Goal: Contribute content: Add original content to the website for others to see

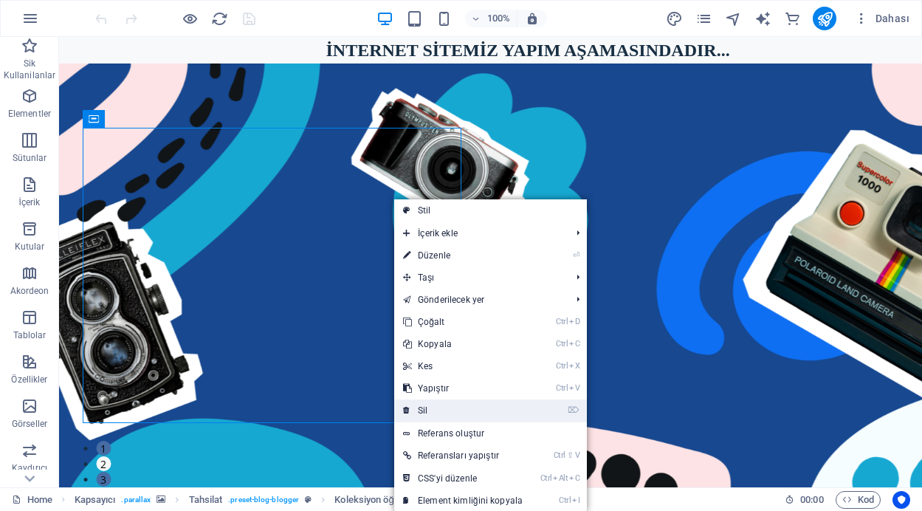
scroll to position [895, 0]
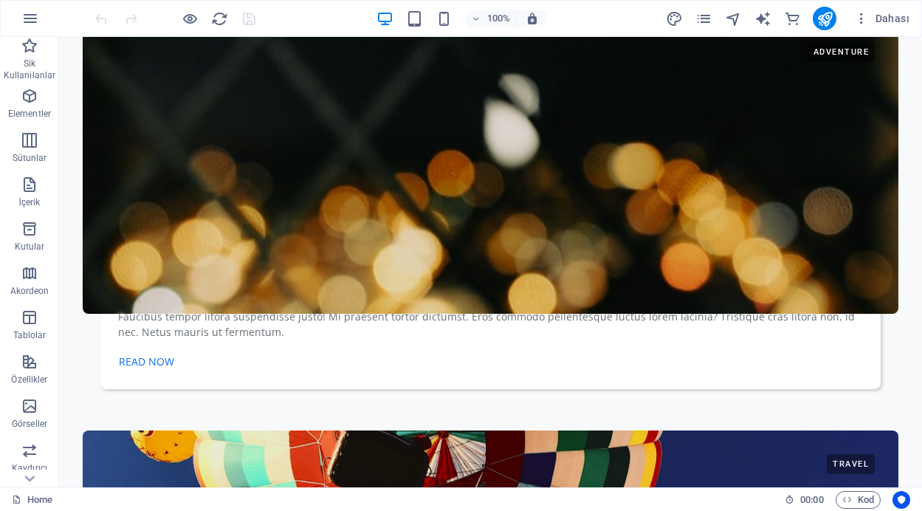
scroll to position [3250, 0]
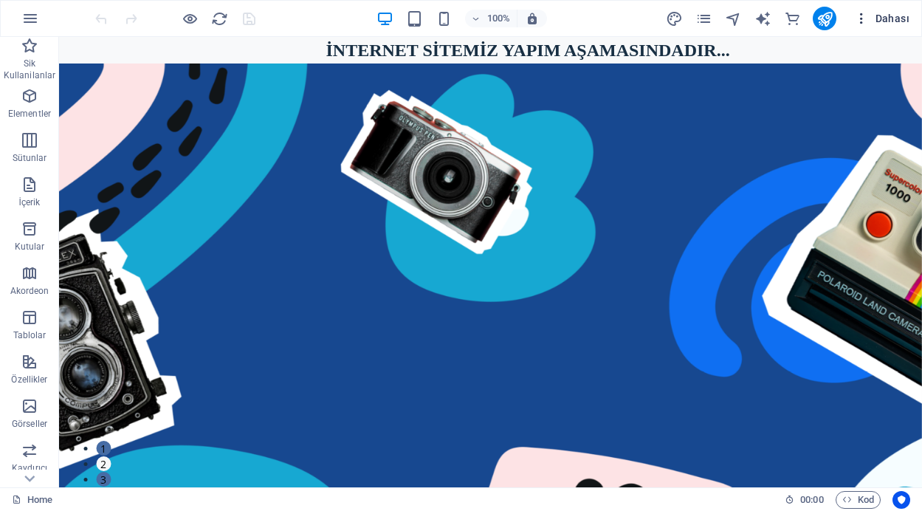
click at [863, 16] on icon "button" at bounding box center [862, 18] width 15 height 15
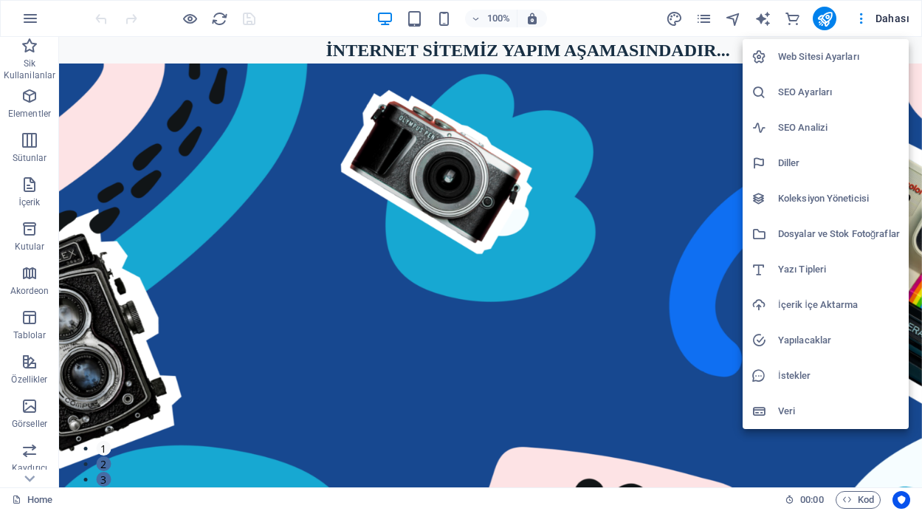
click at [523, 205] on div at bounding box center [461, 255] width 922 height 511
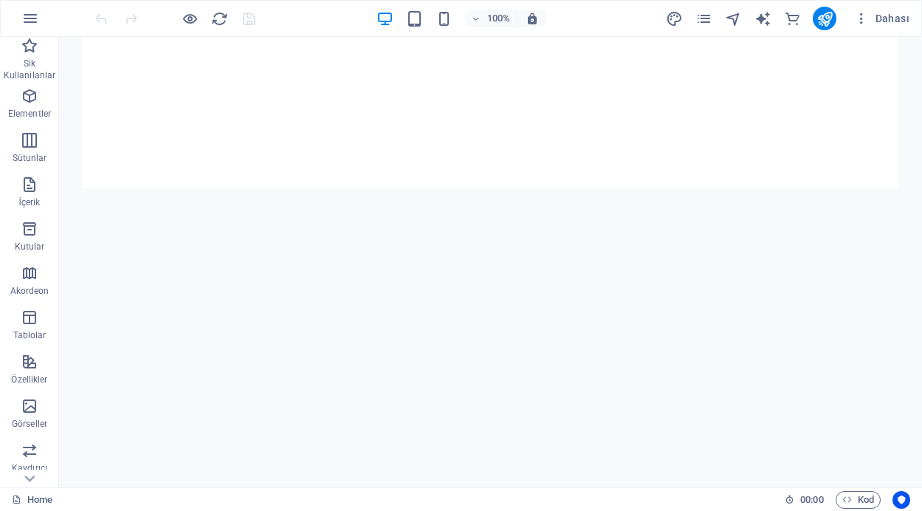
scroll to position [1023, 0]
drag, startPoint x: 910, startPoint y: 201, endPoint x: 924, endPoint y: 128, distance: 74.5
drag, startPoint x: 30, startPoint y: 190, endPoint x: 47, endPoint y: 158, distance: 36.4
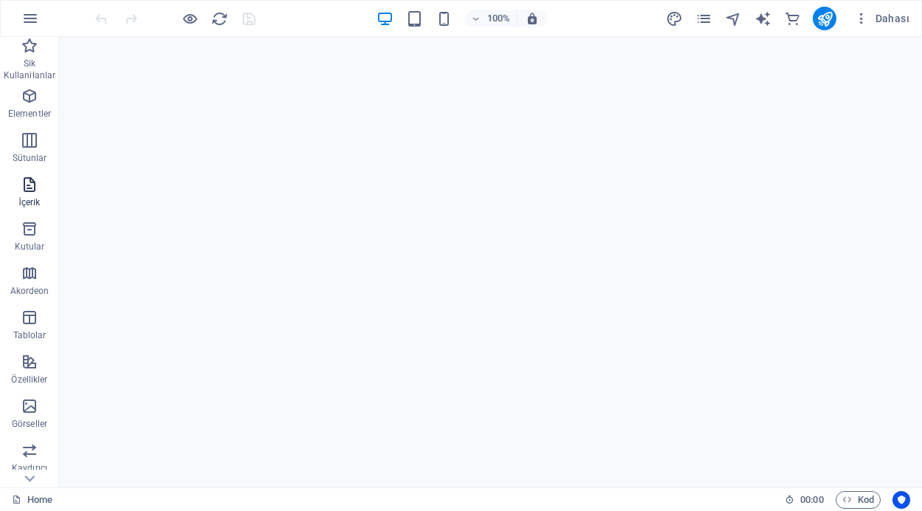
click at [30, 190] on icon "button" at bounding box center [30, 185] width 18 height 18
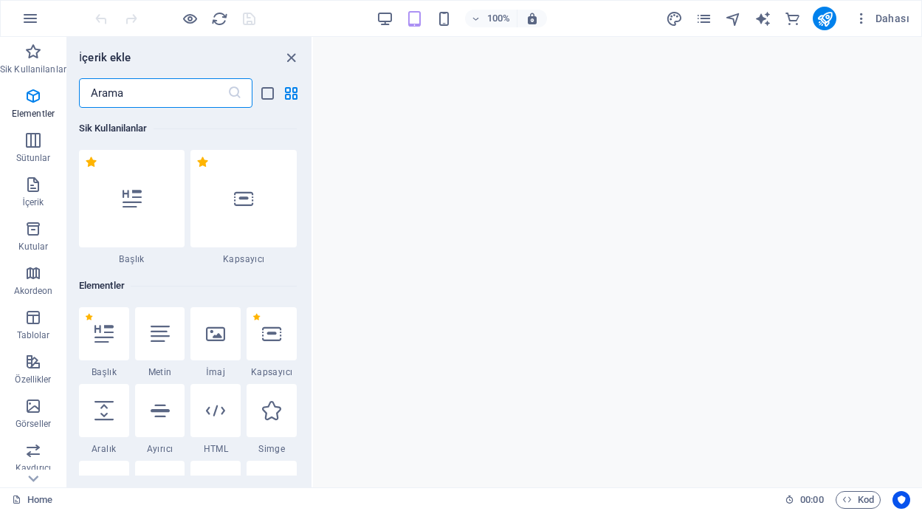
scroll to position [2584, 0]
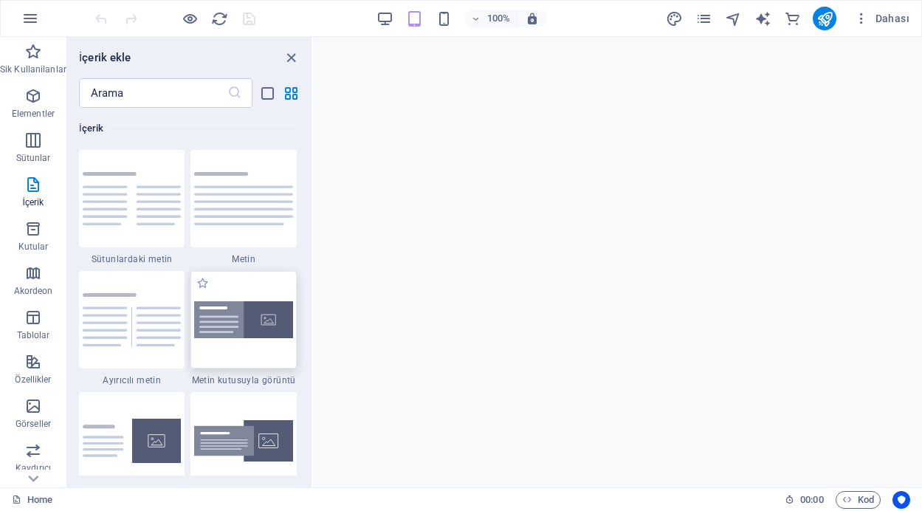
click at [237, 335] on img at bounding box center [243, 320] width 99 height 38
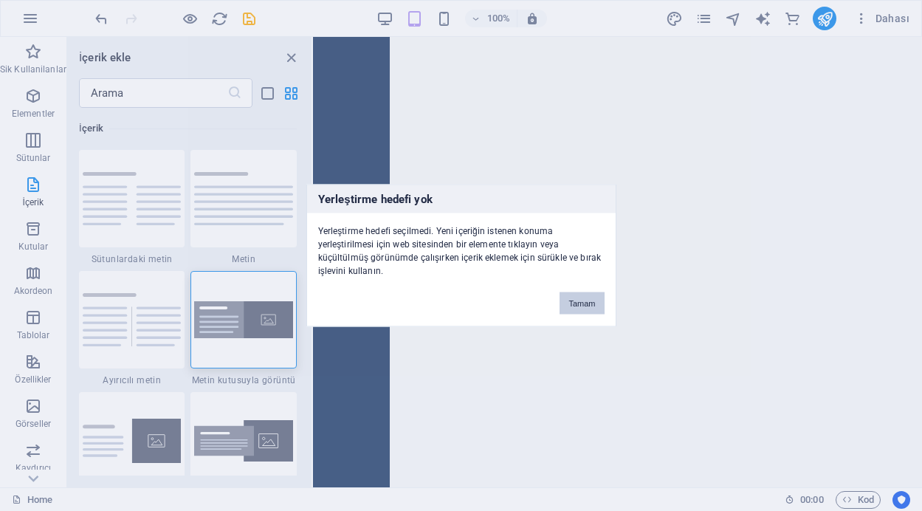
click at [575, 303] on button "Tamam" at bounding box center [582, 303] width 44 height 22
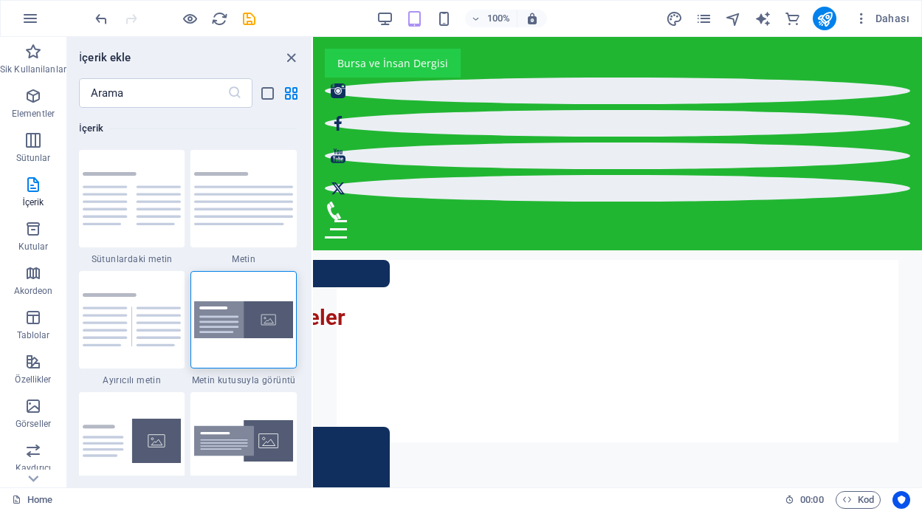
scroll to position [0, 0]
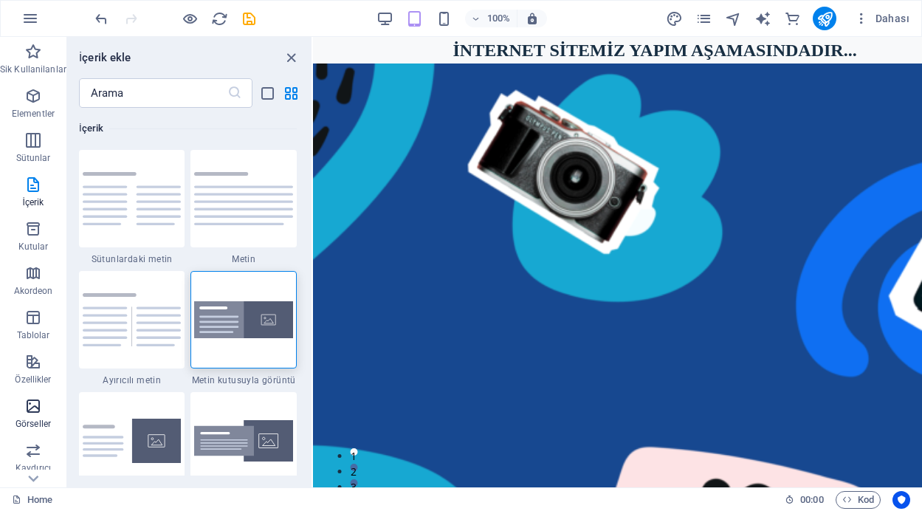
click at [33, 409] on icon "button" at bounding box center [33, 406] width 18 height 18
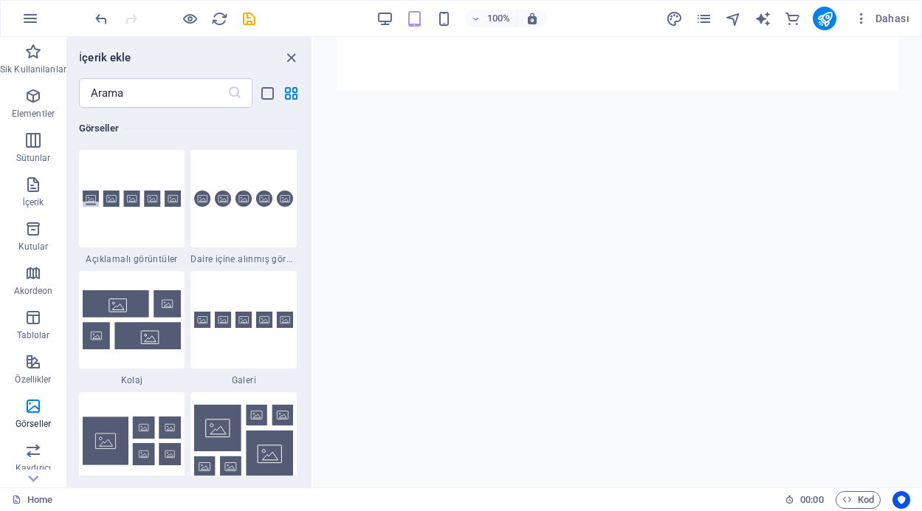
scroll to position [930, 0]
drag, startPoint x: 307, startPoint y: 301, endPoint x: 310, endPoint y: 290, distance: 10.8
click at [310, 290] on div "Sik Kullanilanlar 1 Star Başlık 1 Star Kapsayıcı Elementler 1 Star Başlık 1 Sta…" at bounding box center [189, 292] width 244 height 368
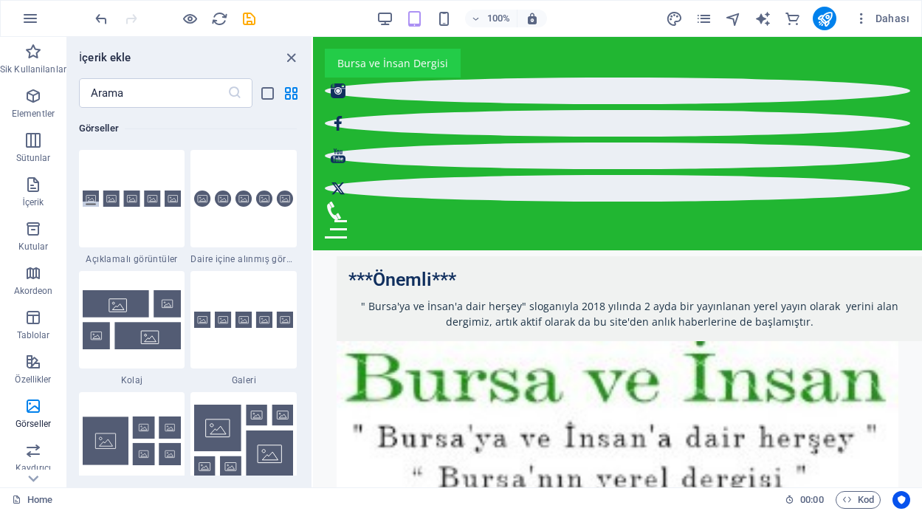
scroll to position [24, 0]
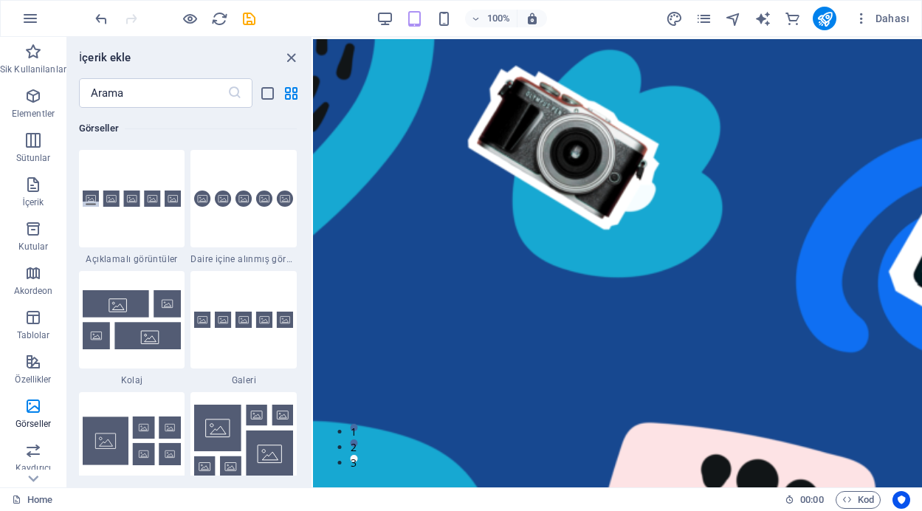
drag, startPoint x: 308, startPoint y: 301, endPoint x: 310, endPoint y: 312, distance: 10.6
click at [310, 312] on div "Sik Kullanilanlar 1 Star Başlık 1 Star Kapsayıcı Elementler 1 Star Başlık 1 Sta…" at bounding box center [189, 292] width 244 height 368
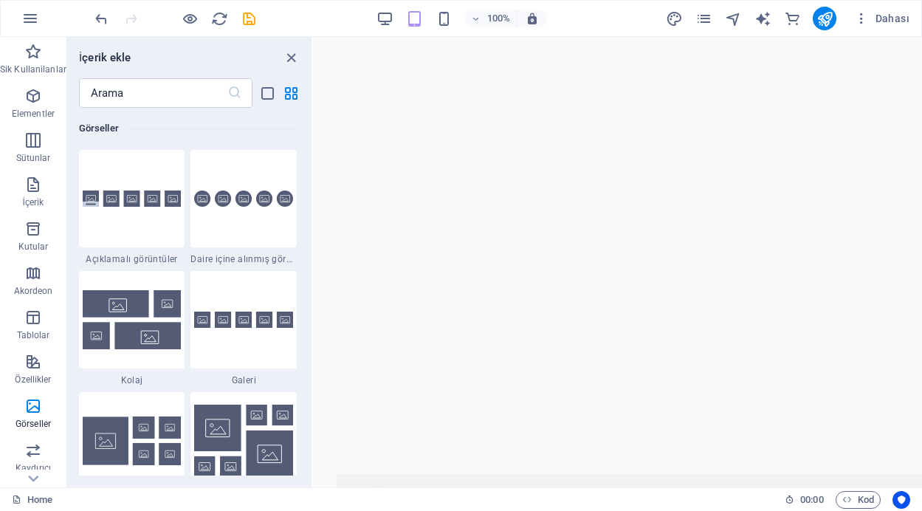
scroll to position [1064, 0]
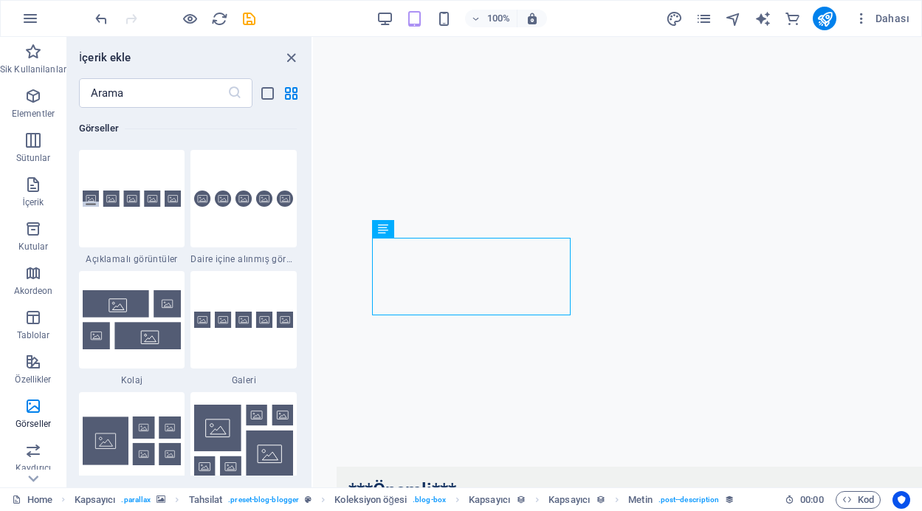
scroll to position [7385, 0]
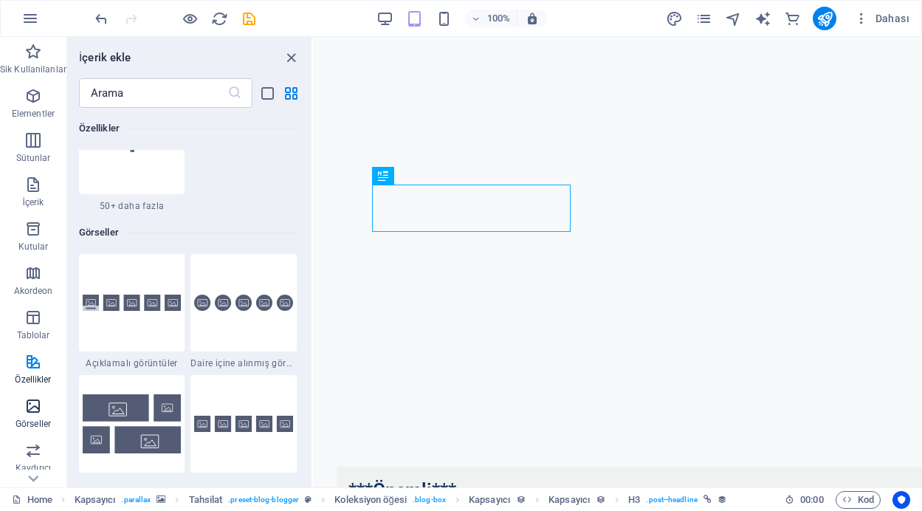
click at [36, 414] on icon "button" at bounding box center [33, 406] width 18 height 18
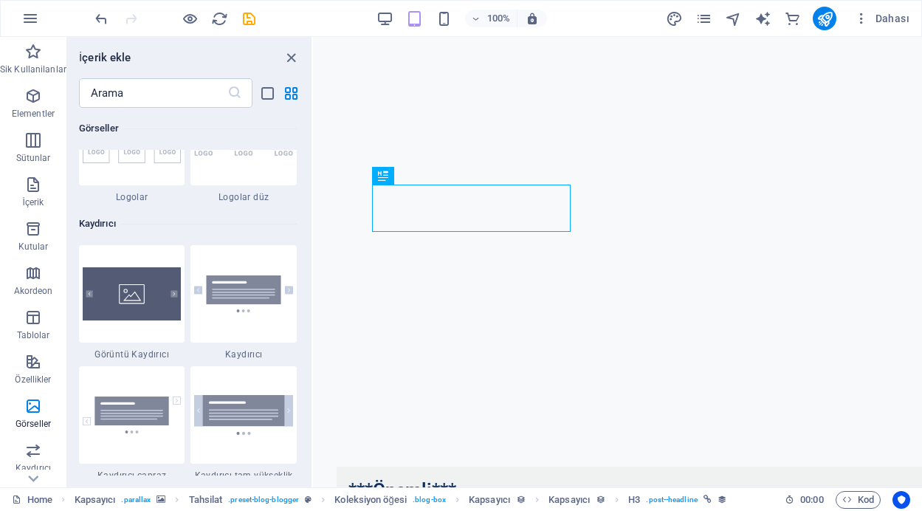
scroll to position [8130, 0]
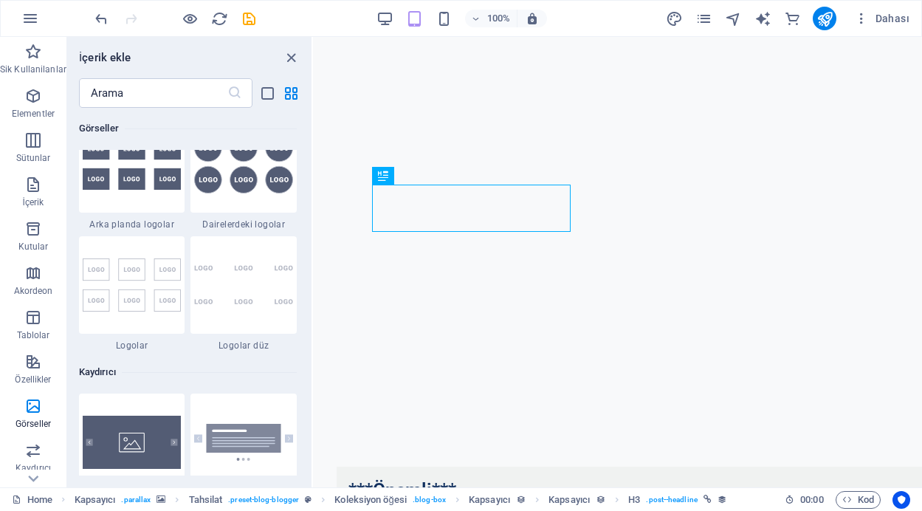
click at [309, 313] on div "Sik Kullanilanlar 1 Star Başlık 1 Star Kapsayıcı Elementler 1 Star Başlık 1 Sta…" at bounding box center [189, 292] width 244 height 368
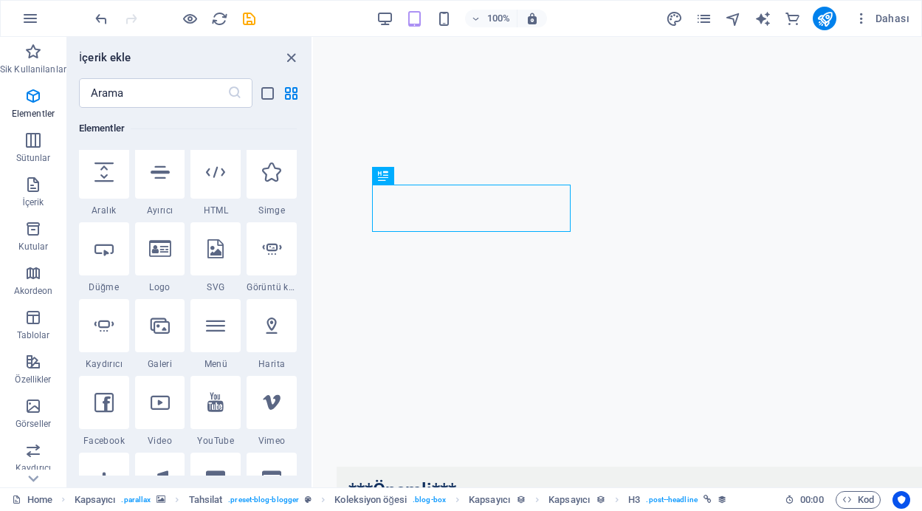
scroll to position [208, 0]
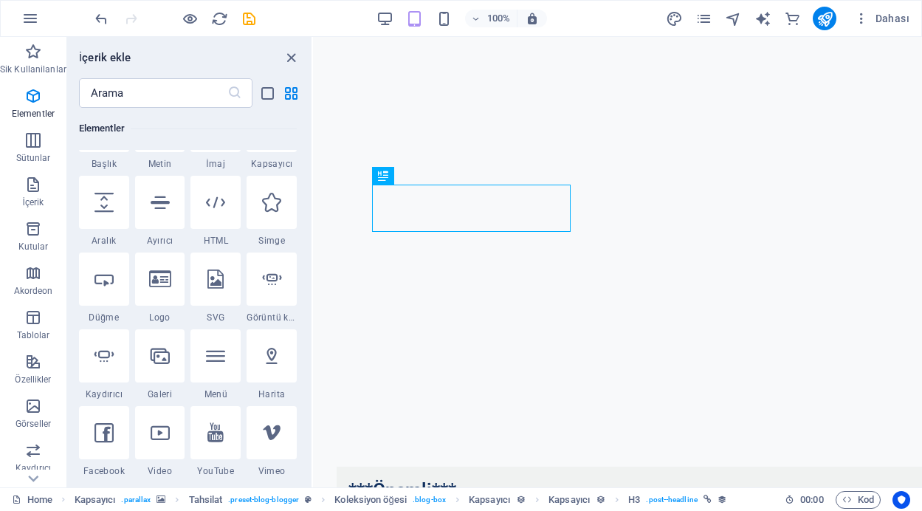
drag, startPoint x: 309, startPoint y: 313, endPoint x: 11, endPoint y: 80, distance: 378.2
click at [292, 54] on icon "close panel" at bounding box center [291, 57] width 17 height 17
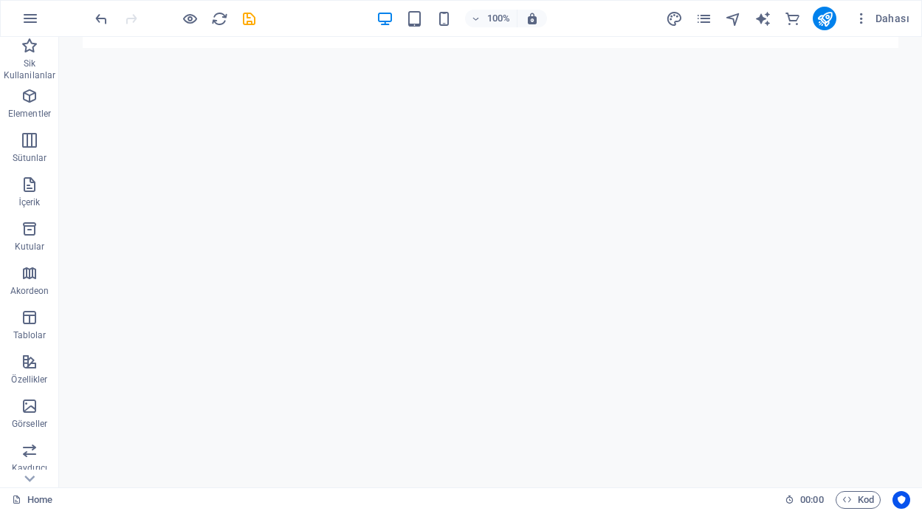
scroll to position [1117, 0]
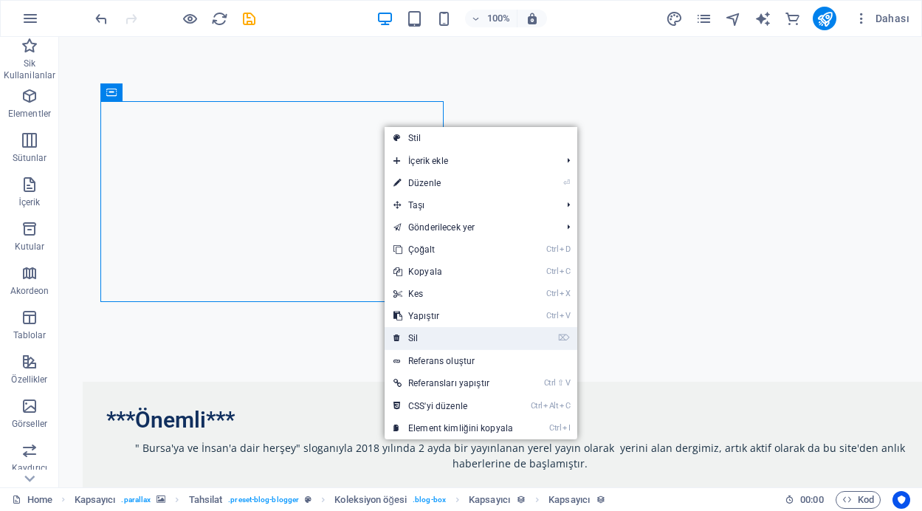
click at [430, 333] on link "⌦ Sil" at bounding box center [453, 338] width 137 height 22
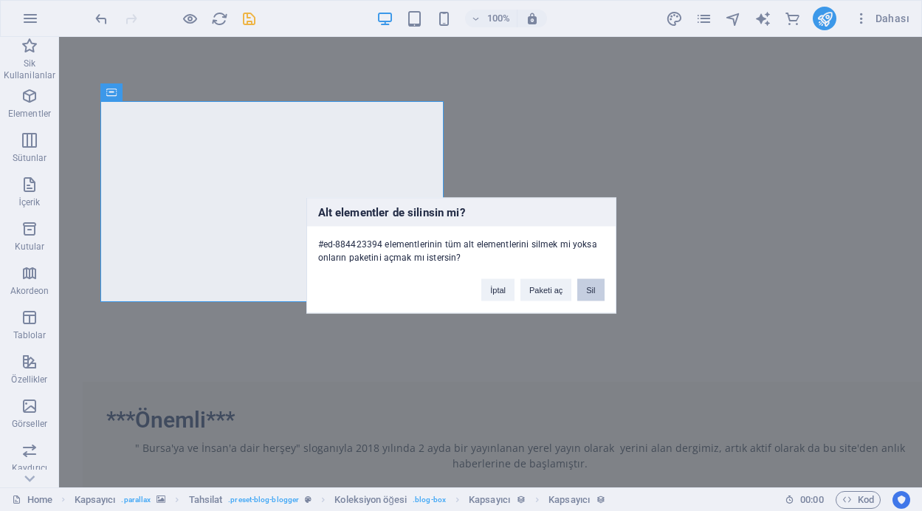
click at [596, 294] on button "Sil" at bounding box center [591, 290] width 27 height 22
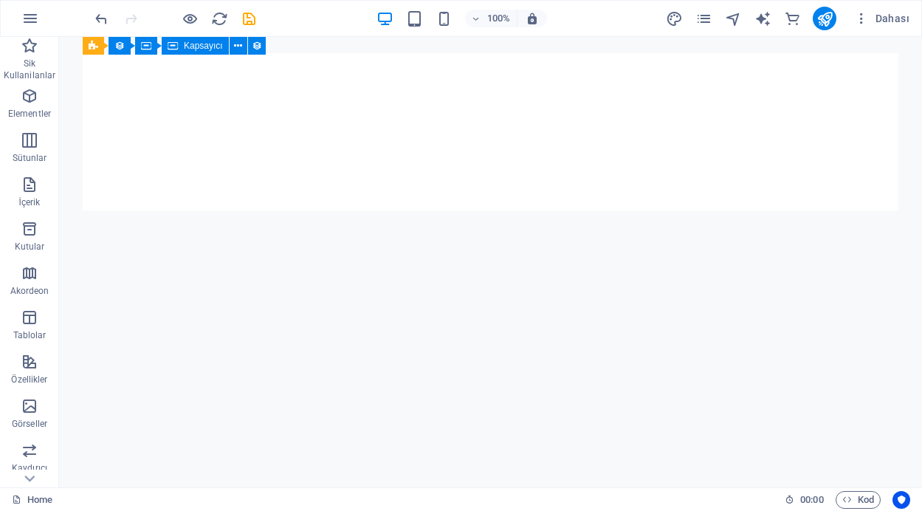
scroll to position [750, 0]
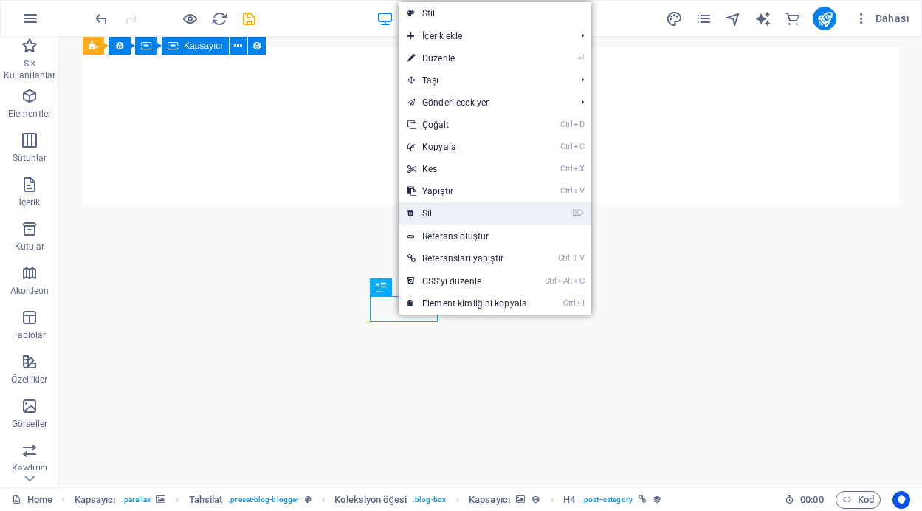
click at [419, 211] on link "⌦ Sil" at bounding box center [467, 213] width 137 height 22
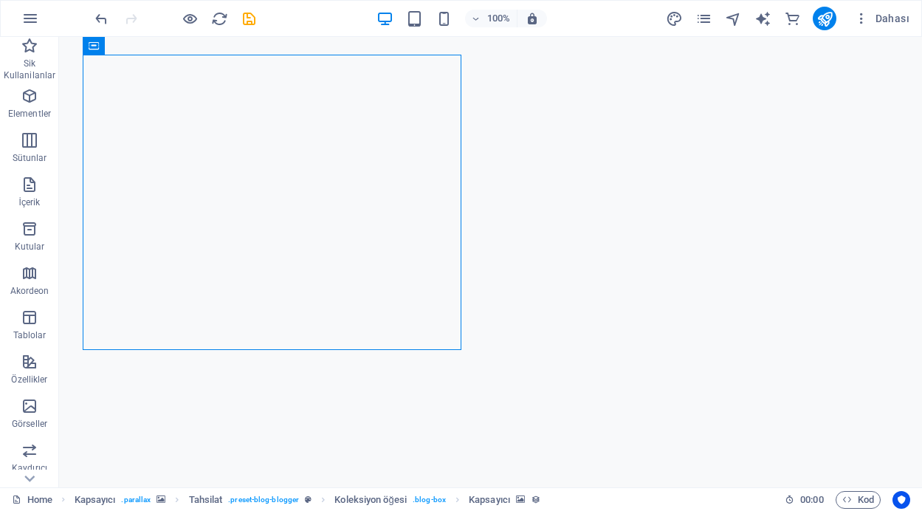
scroll to position [968, 0]
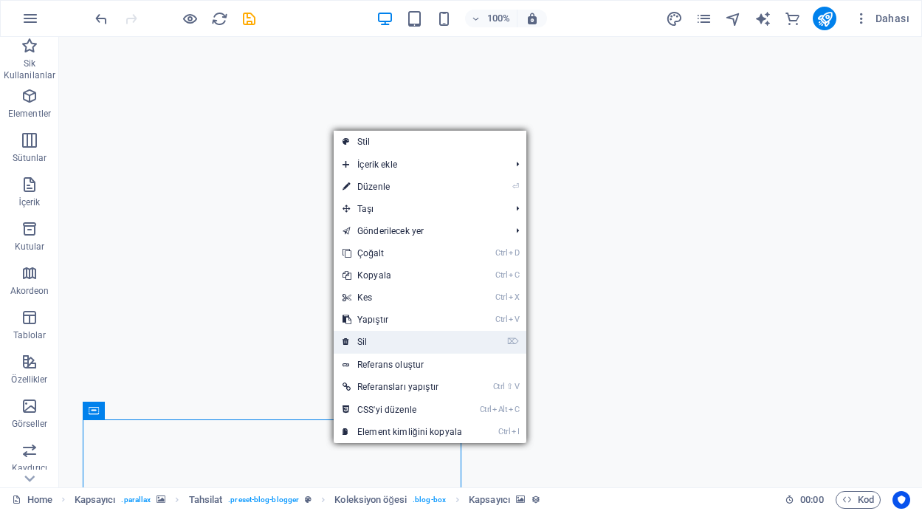
click at [377, 338] on link "⌦ Sil" at bounding box center [402, 342] width 137 height 22
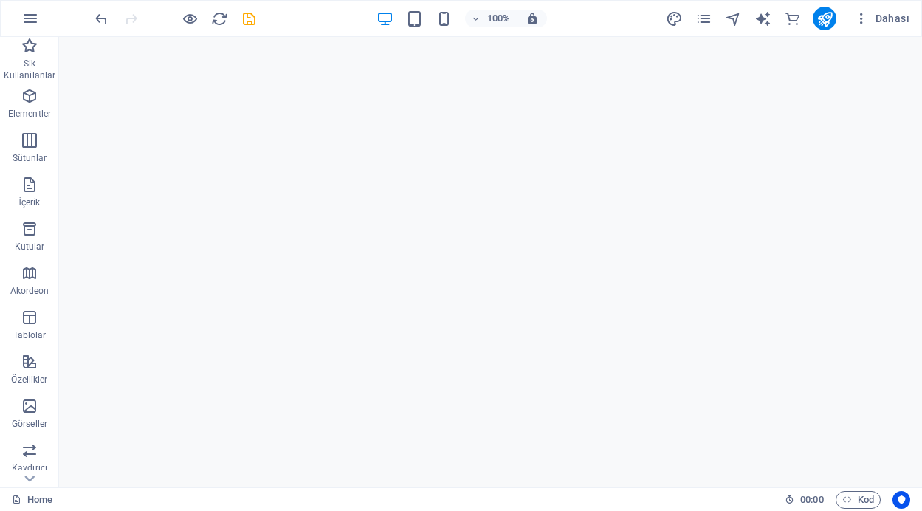
scroll to position [958, 0]
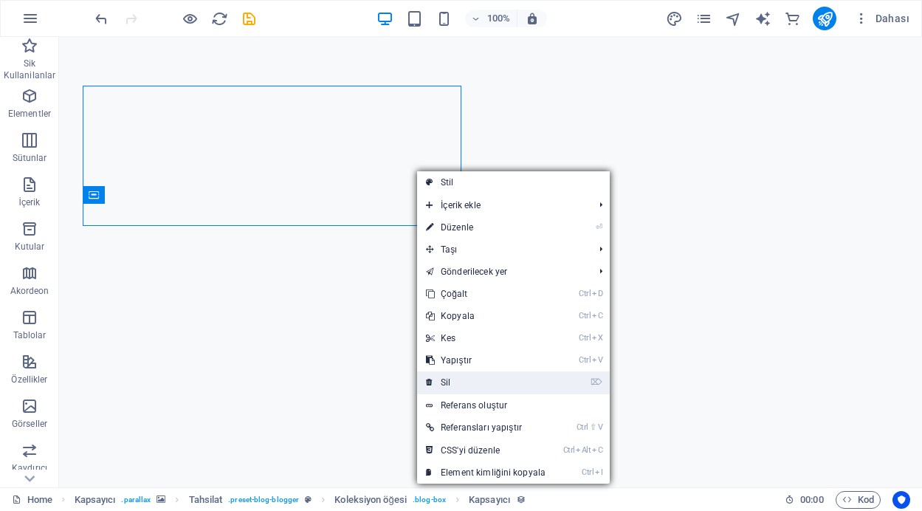
click at [445, 388] on link "⌦ Sil" at bounding box center [485, 383] width 137 height 22
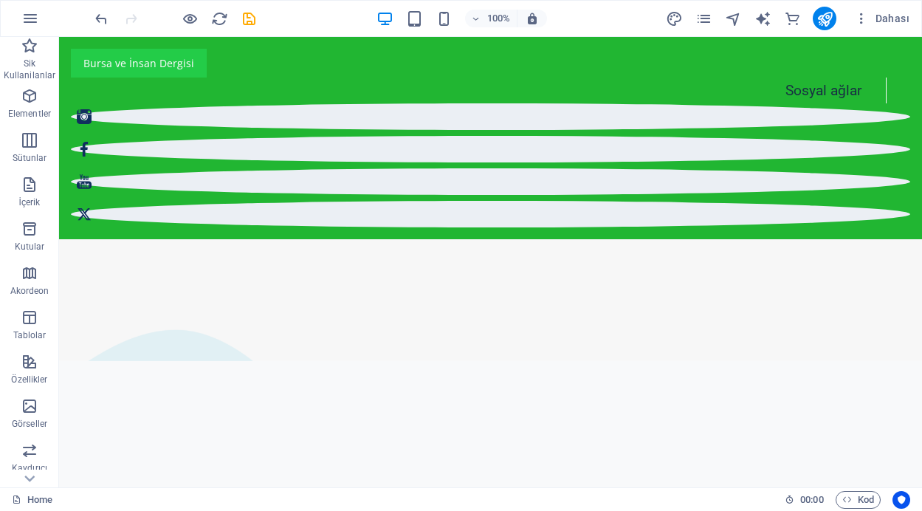
scroll to position [1815, 0]
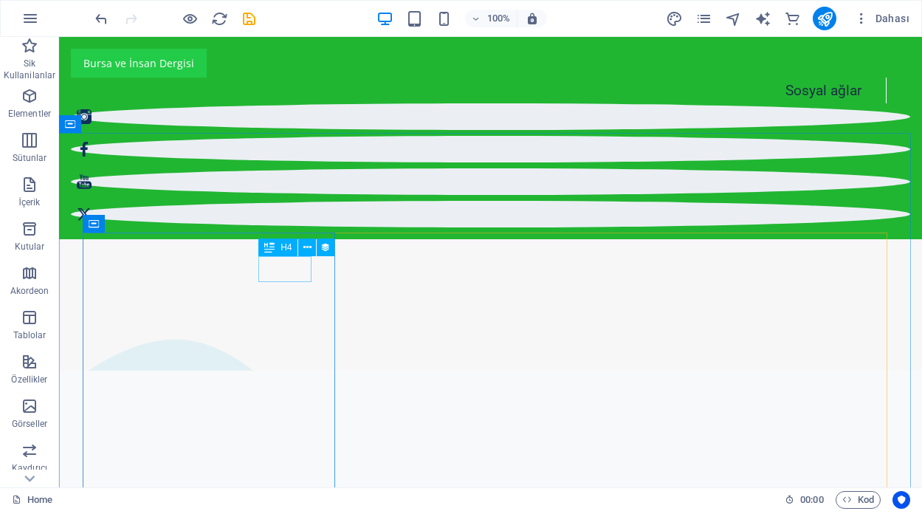
click at [275, 256] on div "H4" at bounding box center [302, 248] width 86 height 18
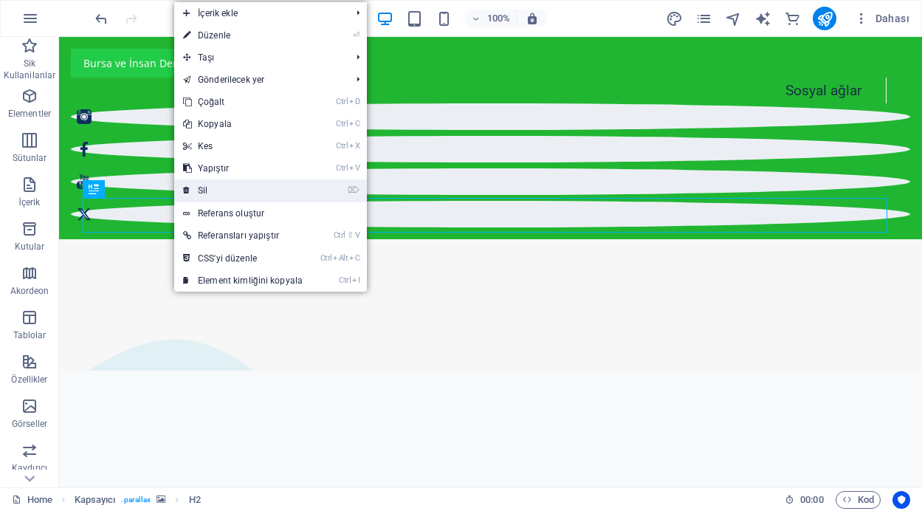
click at [203, 186] on link "⌦ Sil" at bounding box center [242, 190] width 137 height 22
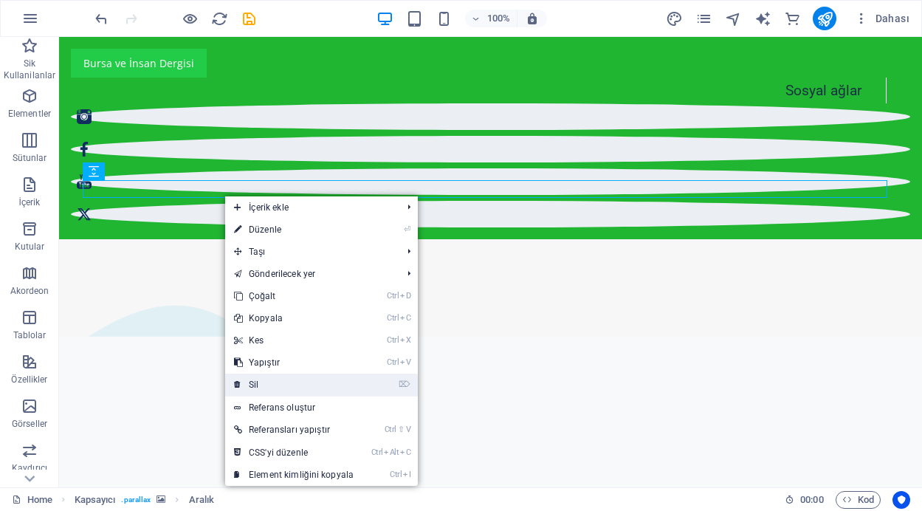
click at [258, 377] on link "⌦ Sil" at bounding box center [293, 385] width 137 height 22
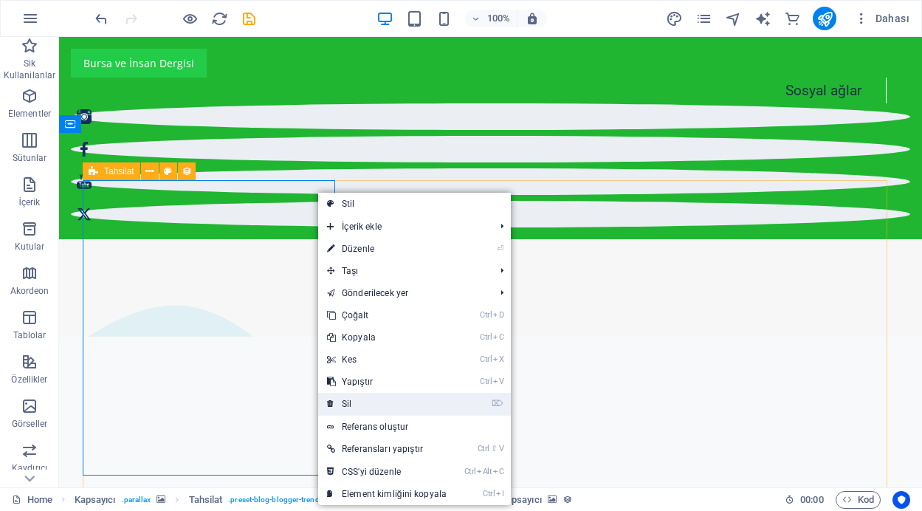
click at [351, 402] on link "⌦ Sil" at bounding box center [386, 404] width 137 height 22
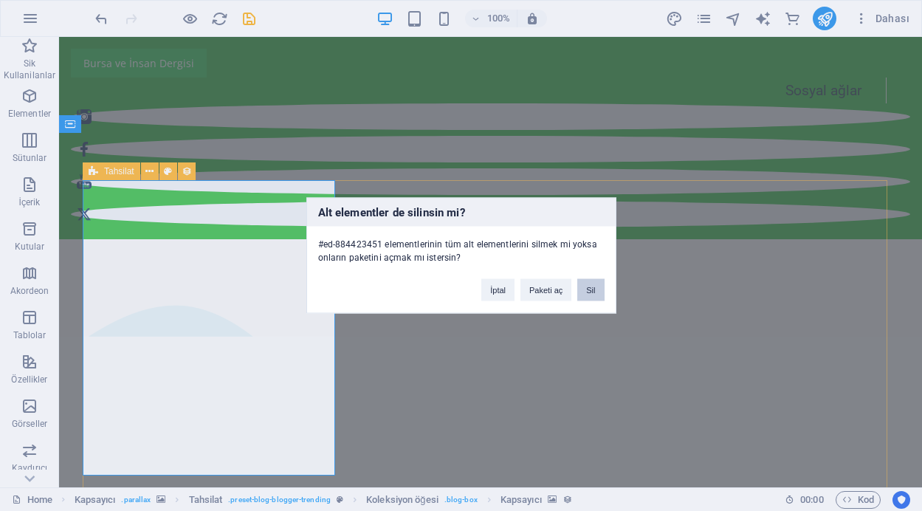
click at [591, 295] on button "Sil" at bounding box center [591, 290] width 27 height 22
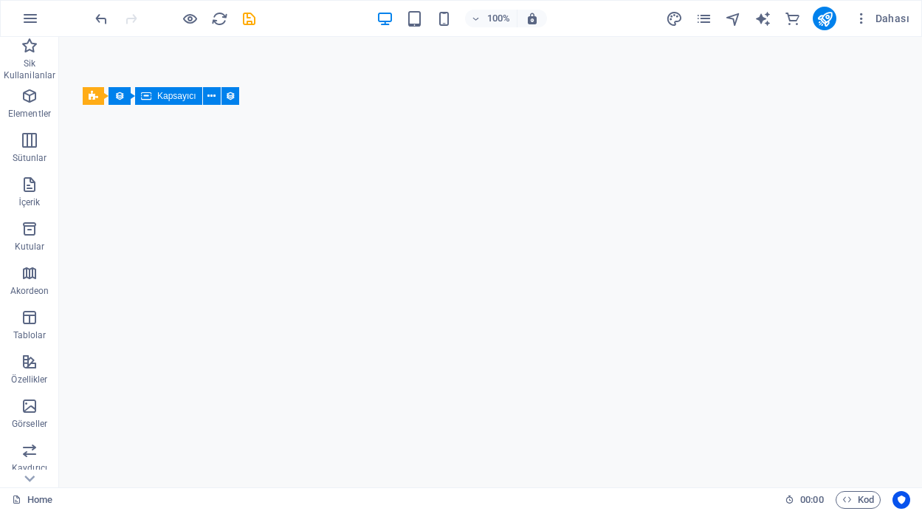
scroll to position [931, 0]
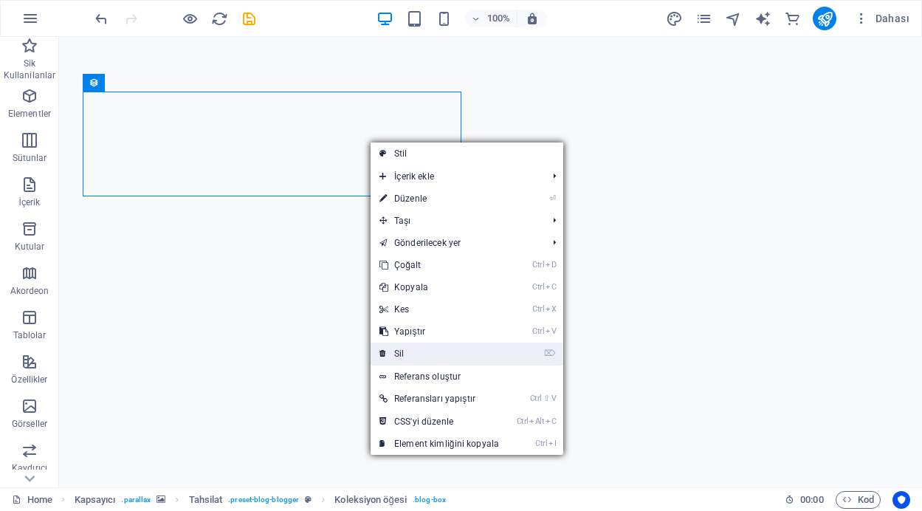
click at [407, 358] on link "⌦ Sil" at bounding box center [439, 354] width 137 height 22
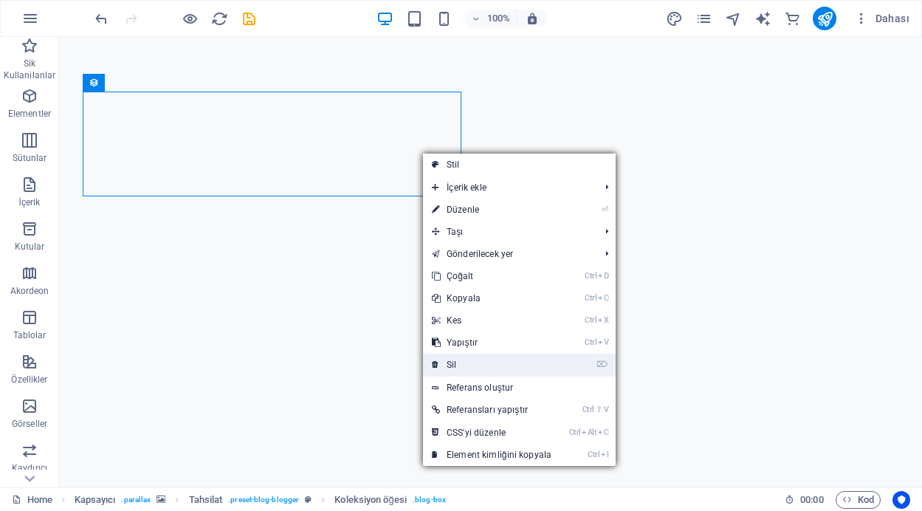
click at [464, 371] on link "⌦ Sil" at bounding box center [491, 365] width 137 height 22
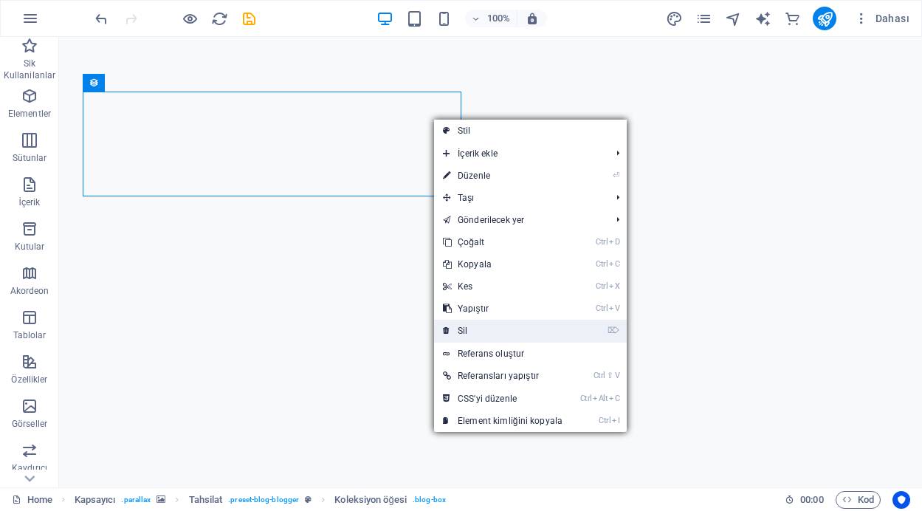
click at [467, 334] on link "⌦ Sil" at bounding box center [502, 331] width 137 height 22
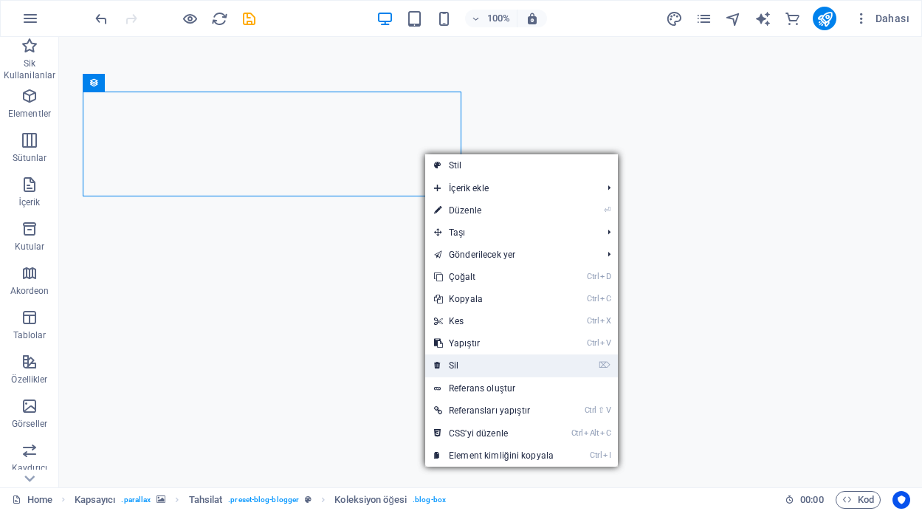
click at [472, 367] on link "⌦ Sil" at bounding box center [493, 366] width 137 height 22
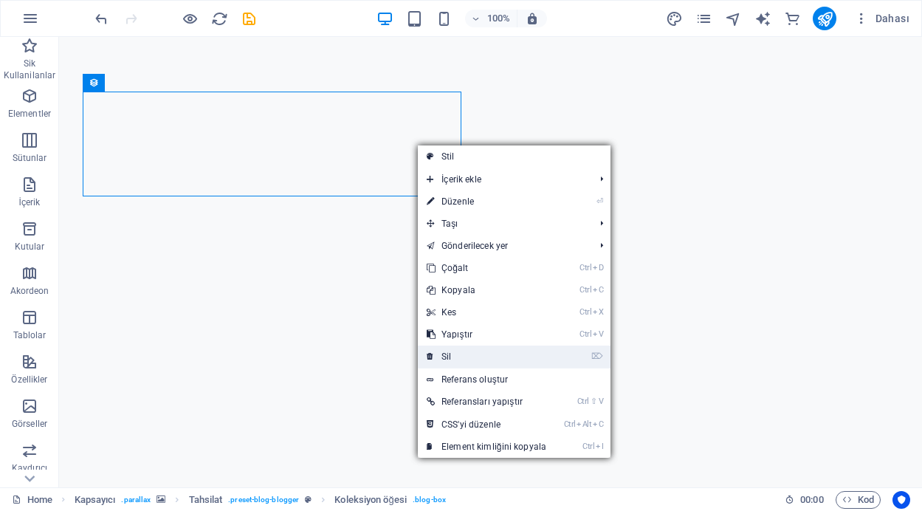
click at [455, 359] on link "⌦ Sil" at bounding box center [486, 357] width 137 height 22
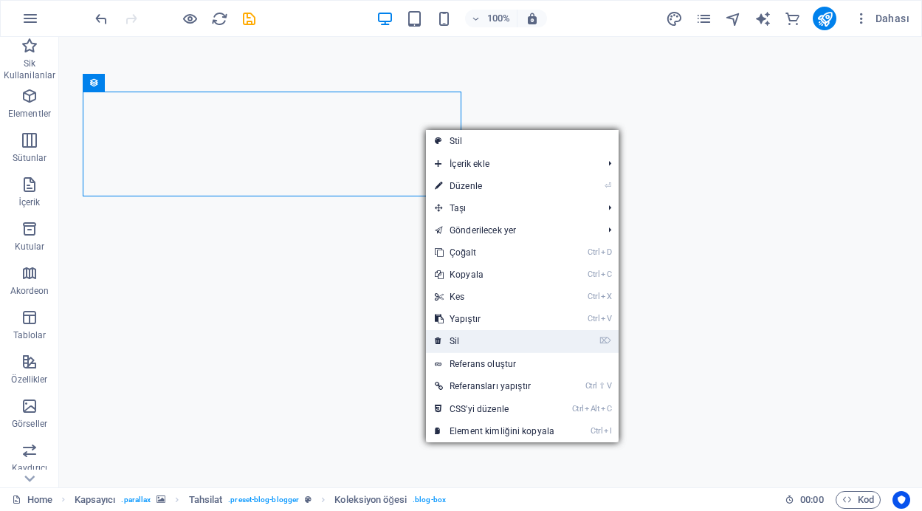
drag, startPoint x: 460, startPoint y: 340, endPoint x: 401, endPoint y: 304, distance: 69.3
click at [460, 340] on link "⌦ Sil" at bounding box center [494, 341] width 137 height 22
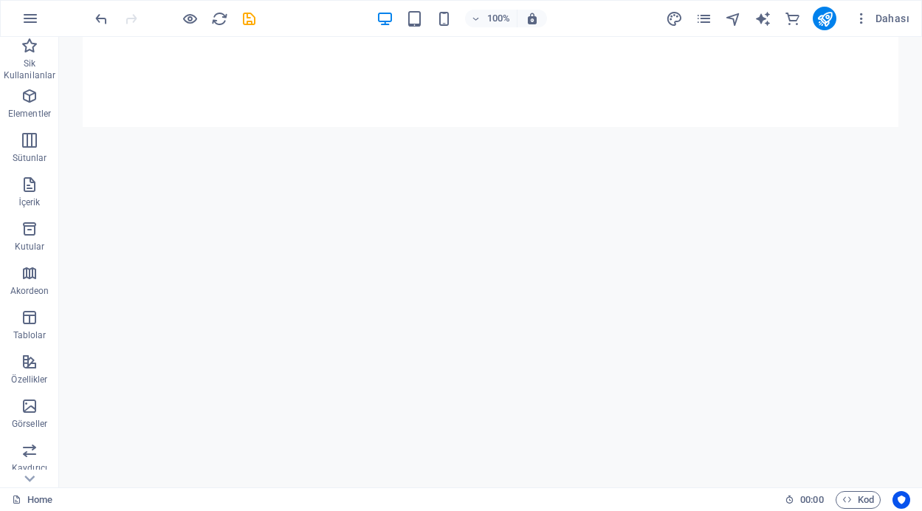
scroll to position [855, 0]
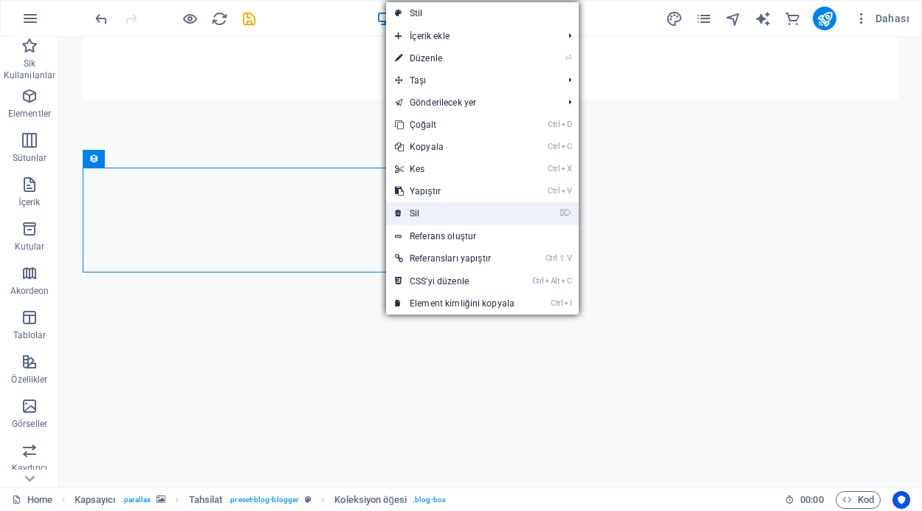
click at [428, 213] on link "⌦ Sil" at bounding box center [454, 213] width 137 height 22
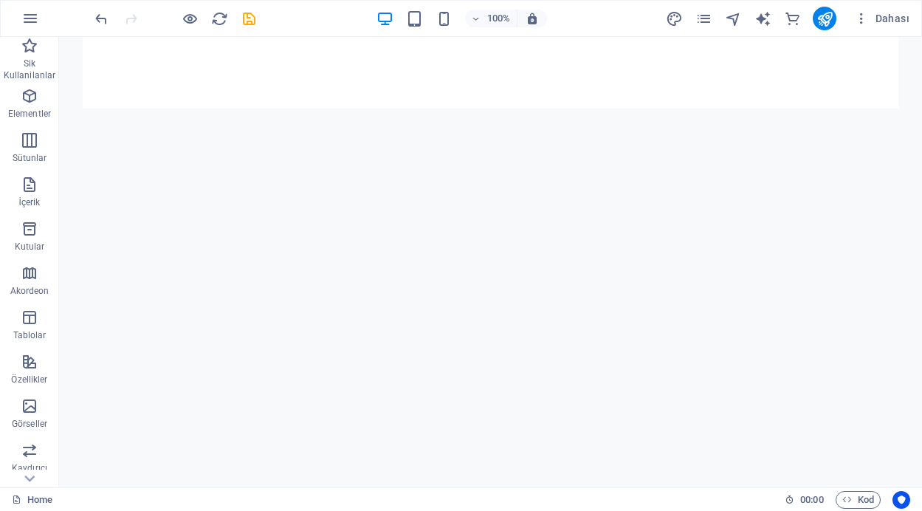
scroll to position [940, 0]
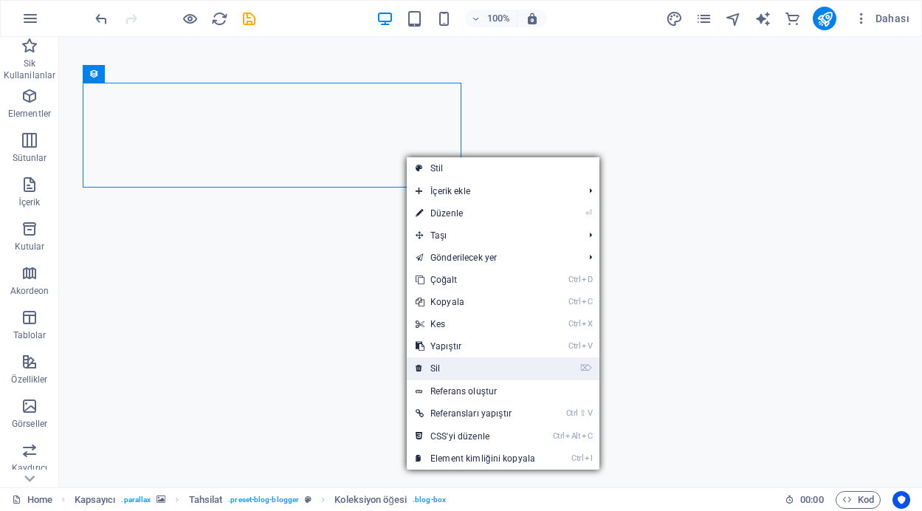
click at [442, 363] on link "⌦ Sil" at bounding box center [475, 368] width 137 height 22
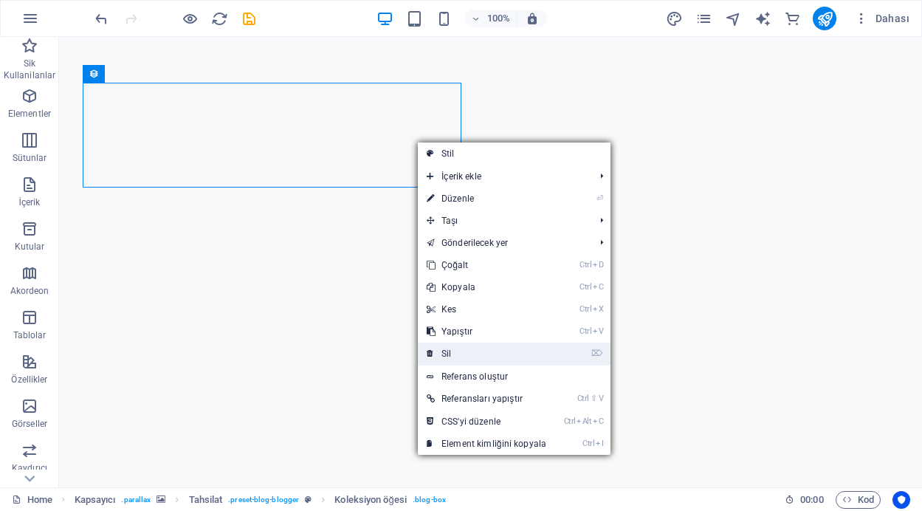
click at [458, 358] on link "⌦ Sil" at bounding box center [486, 354] width 137 height 22
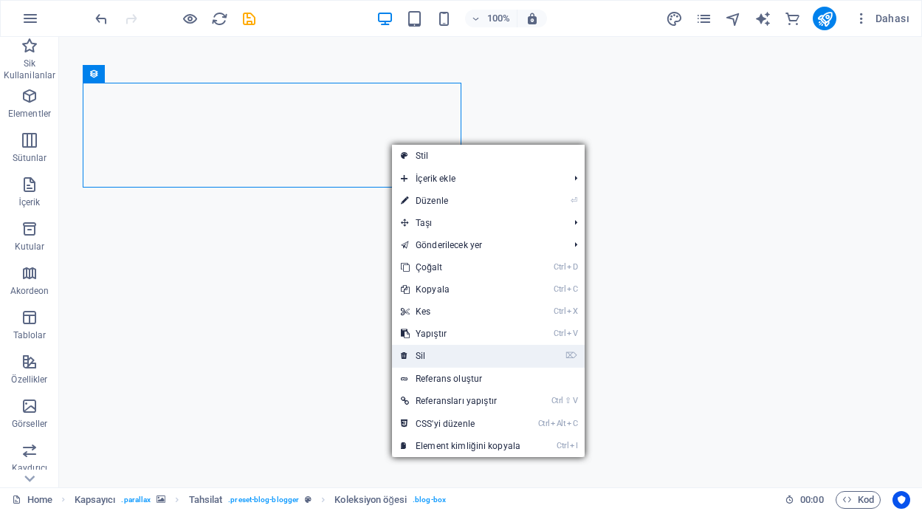
drag, startPoint x: 425, startPoint y: 355, endPoint x: 366, endPoint y: 319, distance: 69.3
click at [425, 355] on link "⌦ Sil" at bounding box center [460, 356] width 137 height 22
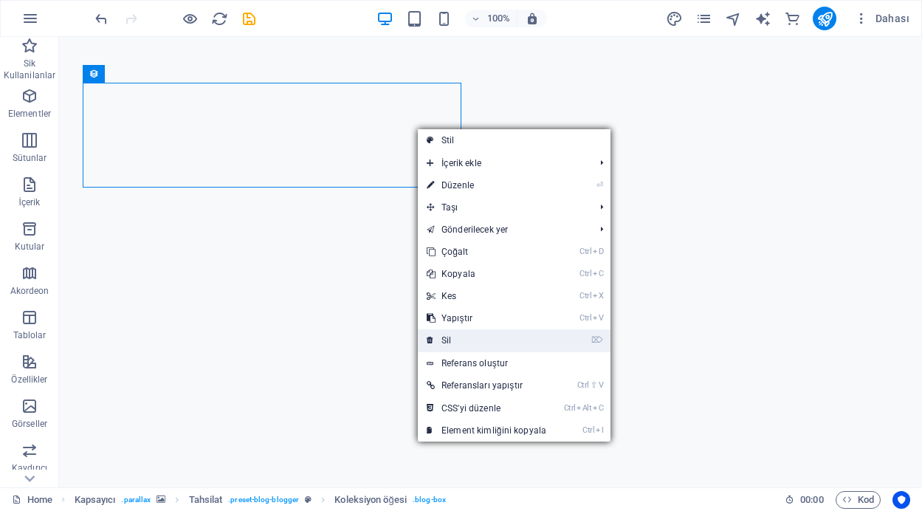
click at [451, 332] on link "⌦ Sil" at bounding box center [486, 340] width 137 height 22
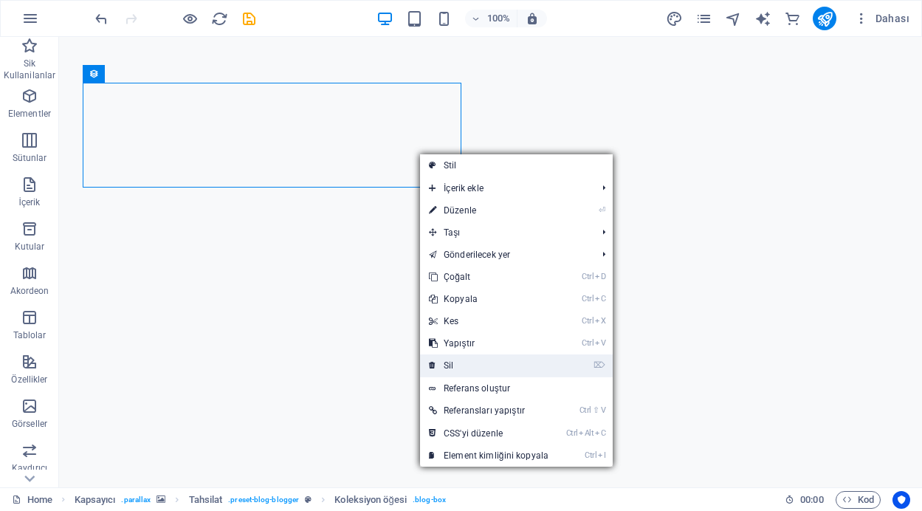
drag, startPoint x: 469, startPoint y: 363, endPoint x: 412, endPoint y: 325, distance: 68.2
click at [469, 363] on link "⌦ Sil" at bounding box center [488, 366] width 137 height 22
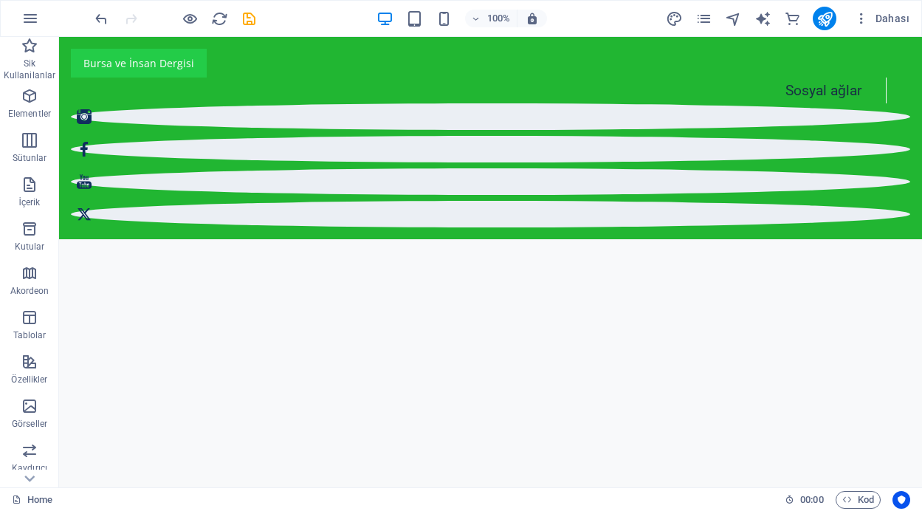
scroll to position [709, 0]
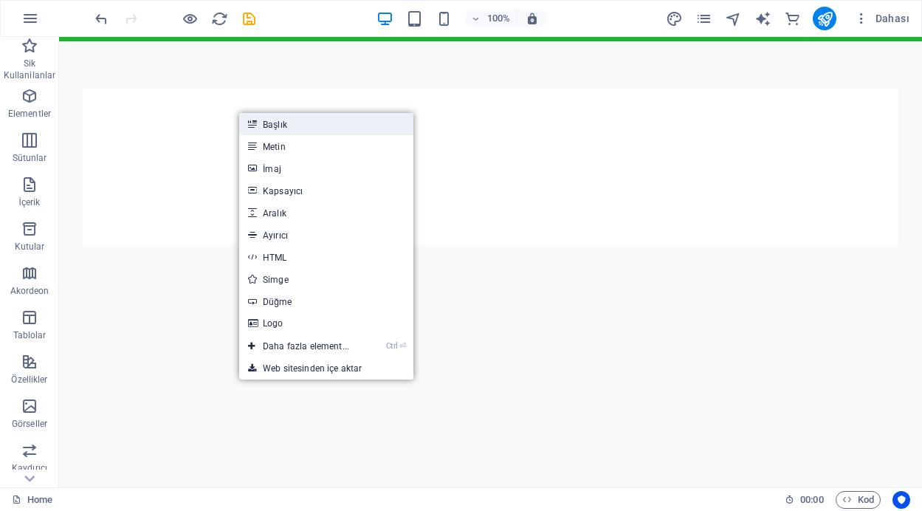
click at [289, 128] on link "Başlık" at bounding box center [326, 124] width 174 height 22
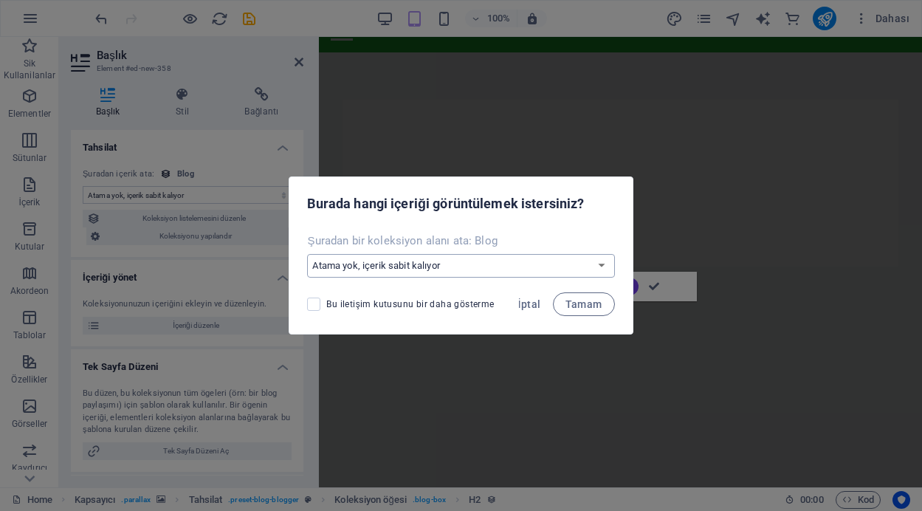
click at [592, 267] on select "Atama yok, içerik sabit kalıyor Yeni bir alan oluştur Oluşturulma zamanı (Tarih…" at bounding box center [460, 266] width 307 height 24
click at [595, 268] on select "Atama yok, içerik sabit kalıyor Yeni bir alan oluştur Oluşturulma zamanı (Tarih…" at bounding box center [460, 266] width 307 height 24
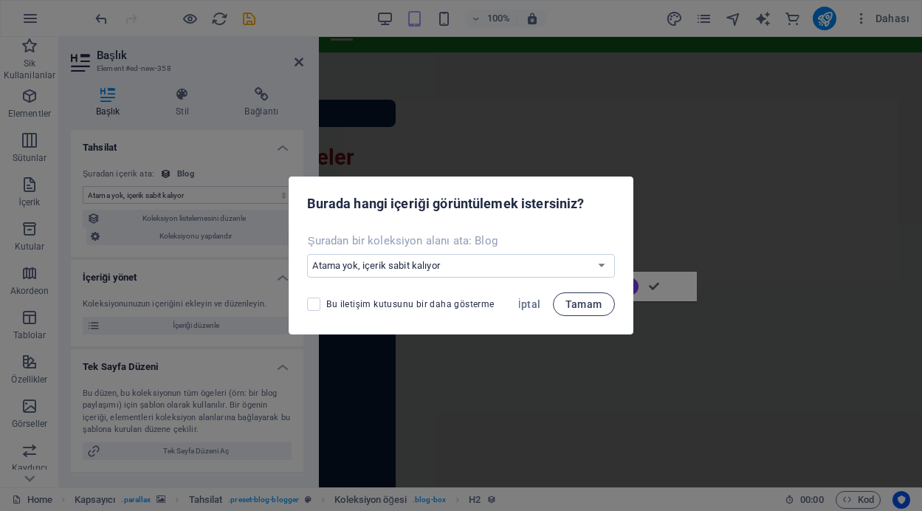
click at [577, 307] on span "Tamam" at bounding box center [584, 304] width 37 height 12
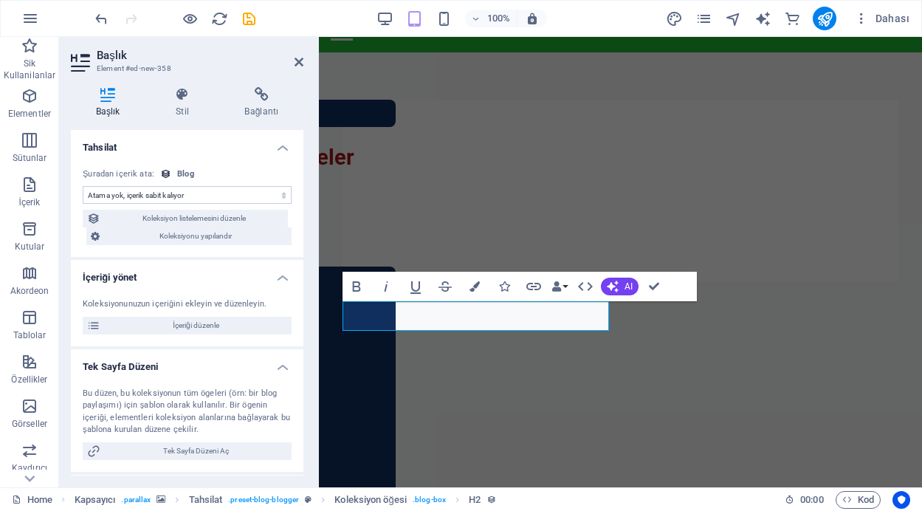
click at [303, 230] on div "Başlık Stil Bağlantı Tahsilat Atama yok, içerik sabit kalıyor Oluşturulma zaman…" at bounding box center [187, 281] width 256 height 412
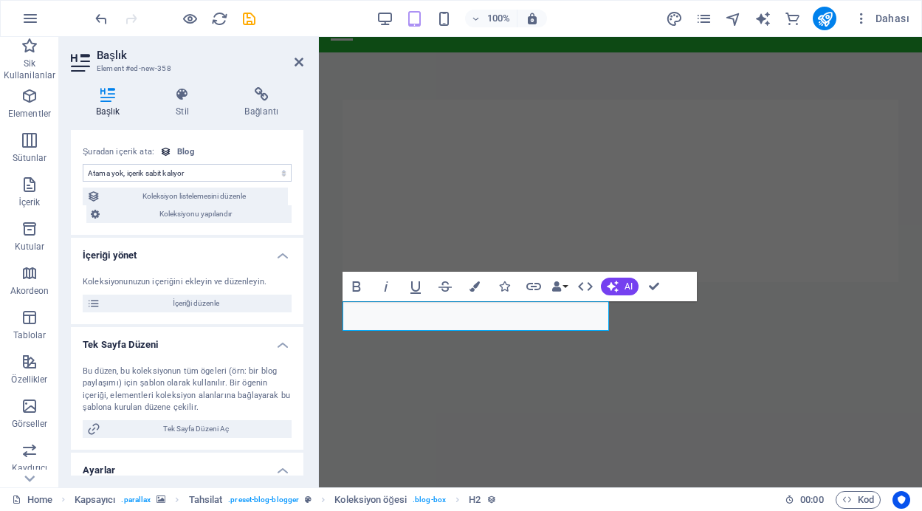
scroll to position [0, 0]
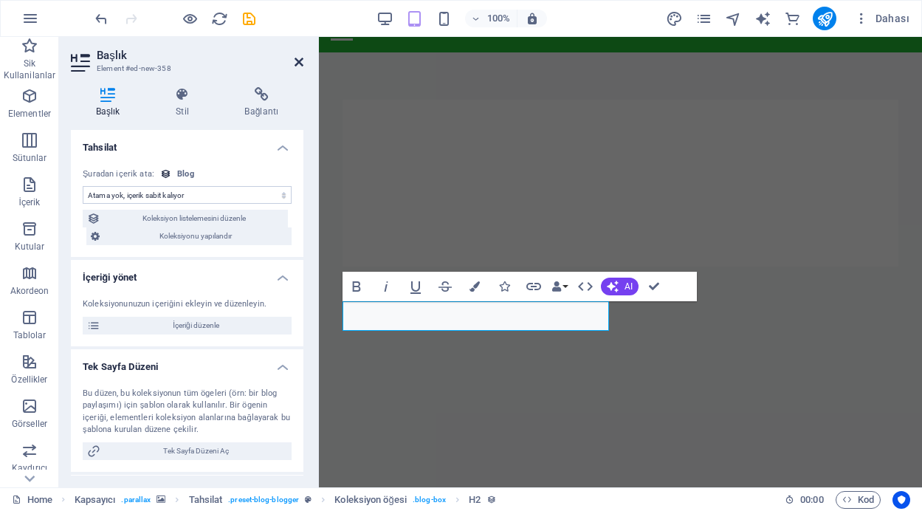
drag, startPoint x: 294, startPoint y: 61, endPoint x: 232, endPoint y: 24, distance: 72.2
click at [295, 61] on icon at bounding box center [299, 62] width 9 height 12
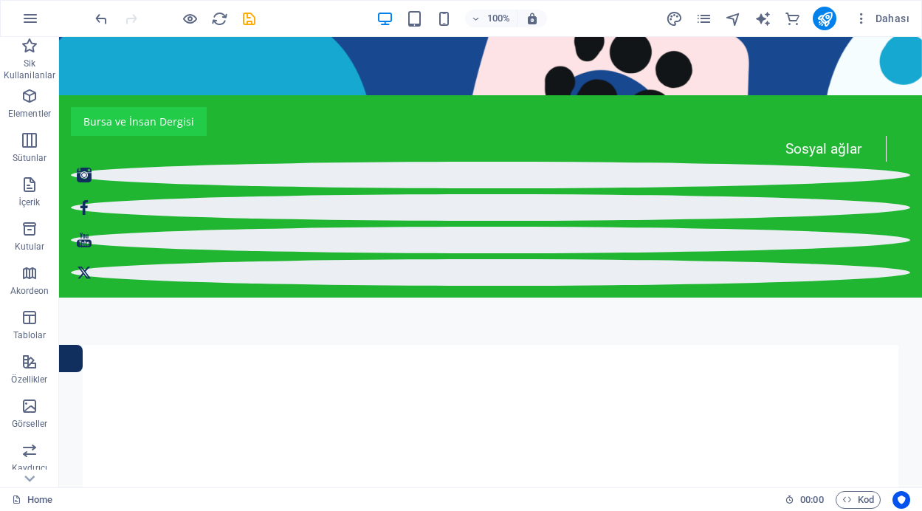
scroll to position [768, 0]
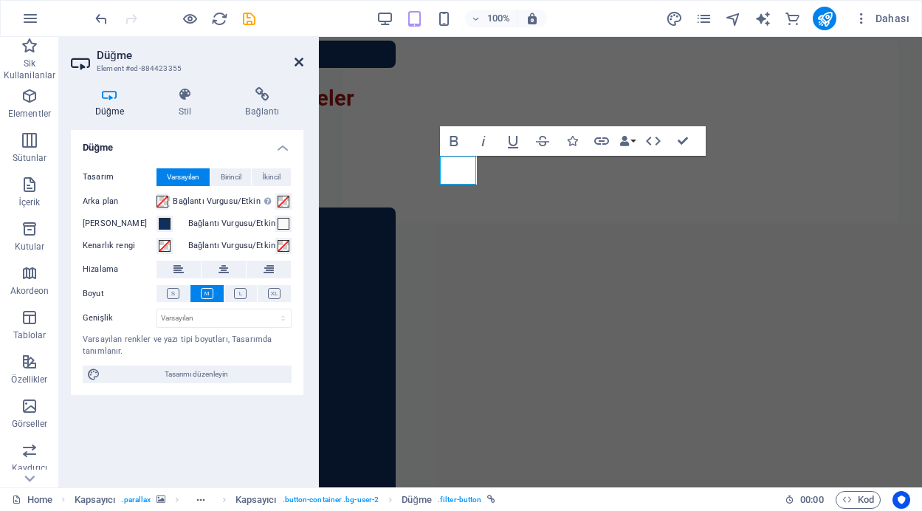
click at [297, 59] on icon at bounding box center [299, 62] width 9 height 12
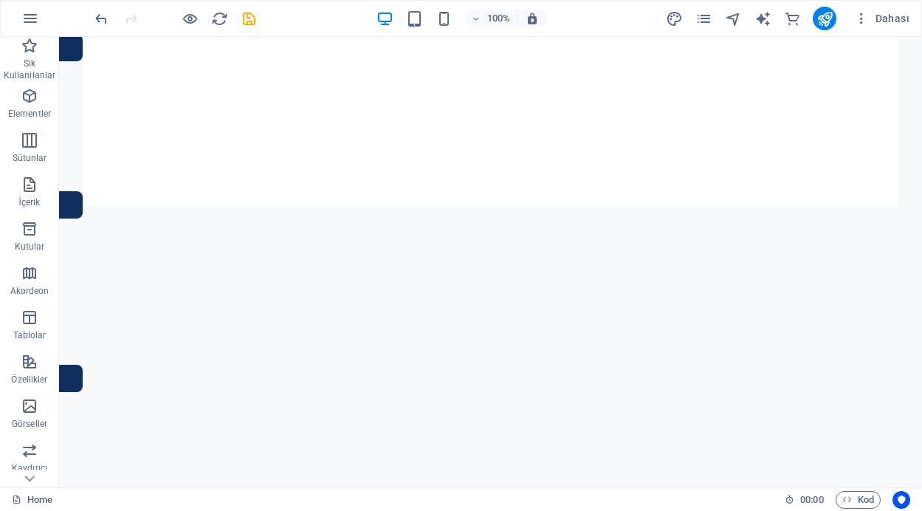
scroll to position [876, 0]
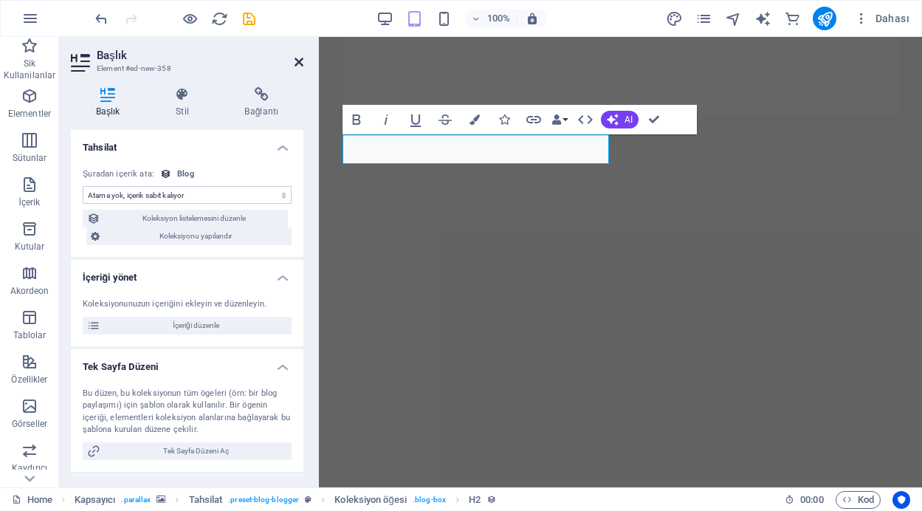
drag, startPoint x: 295, startPoint y: 62, endPoint x: 231, endPoint y: 26, distance: 73.1
click at [295, 62] on icon at bounding box center [299, 62] width 9 height 12
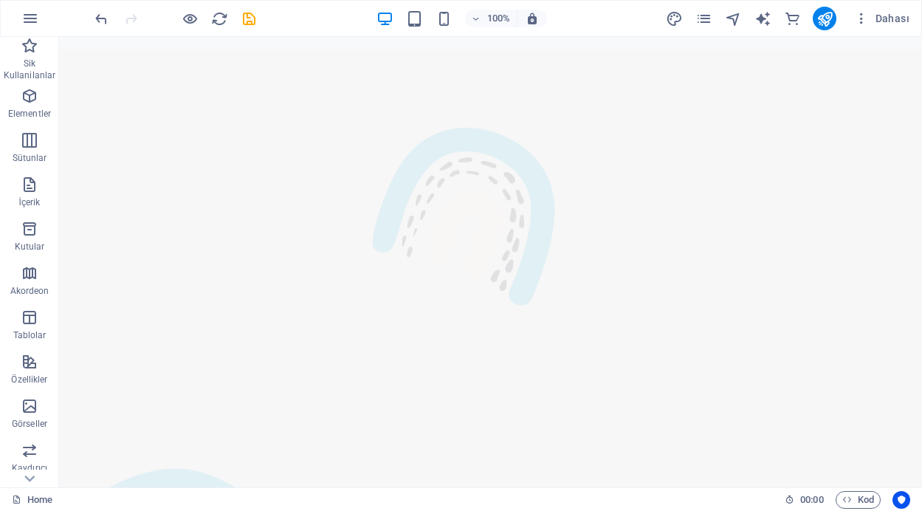
scroll to position [1822, 0]
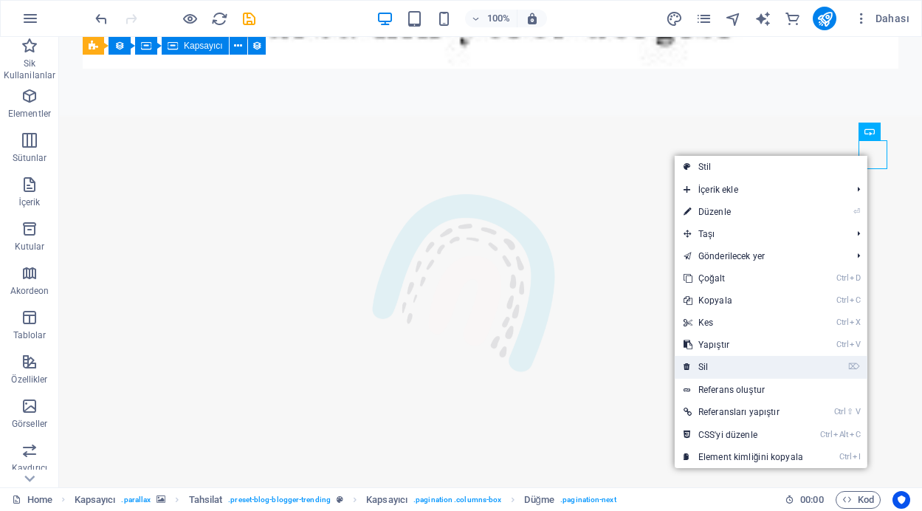
click at [736, 362] on link "⌦ Sil" at bounding box center [743, 367] width 137 height 22
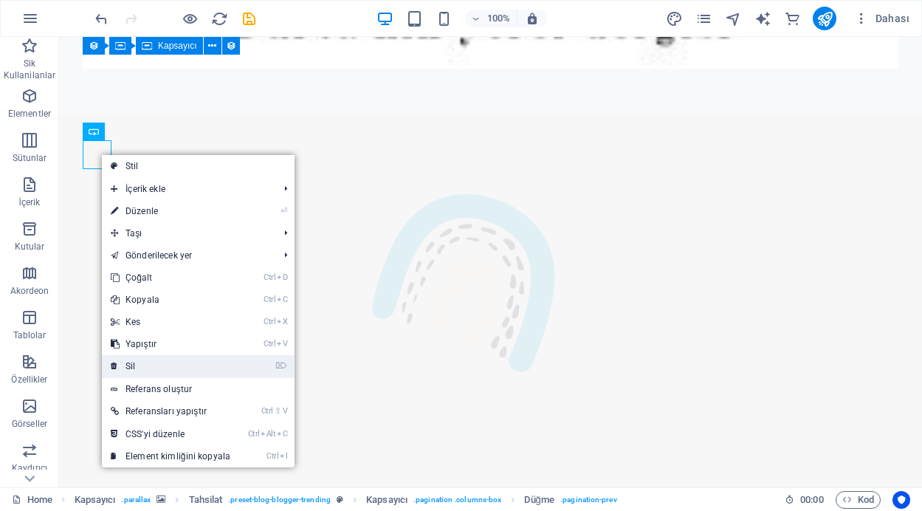
click at [171, 371] on link "⌦ Sil" at bounding box center [170, 366] width 137 height 22
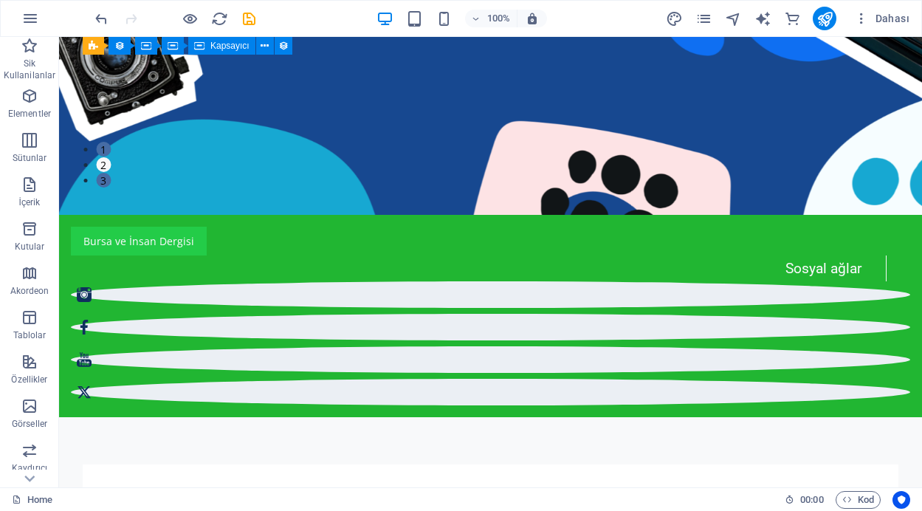
scroll to position [0, 0]
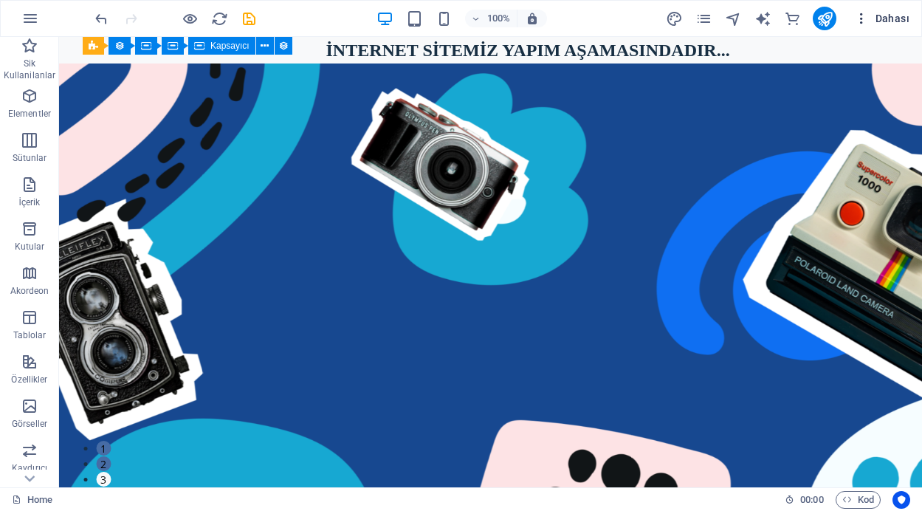
click at [860, 16] on icon "button" at bounding box center [862, 18] width 15 height 15
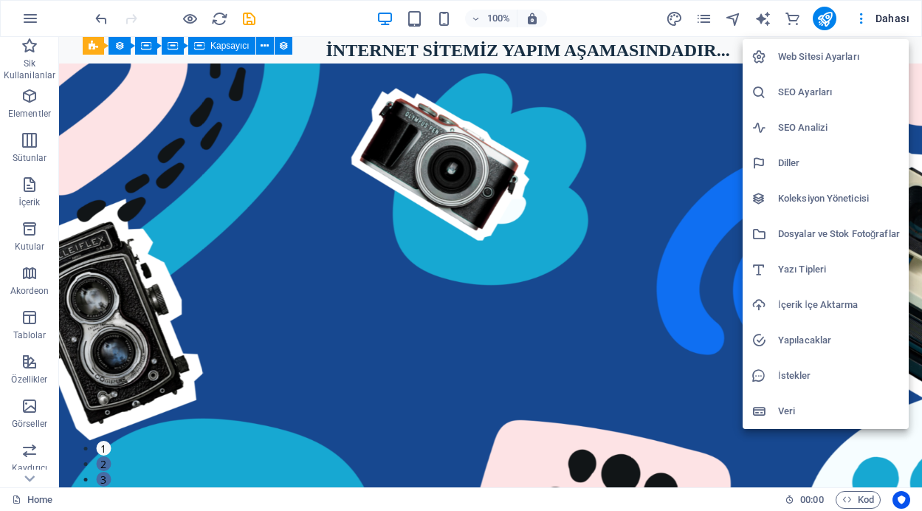
click at [493, 198] on div at bounding box center [461, 255] width 922 height 511
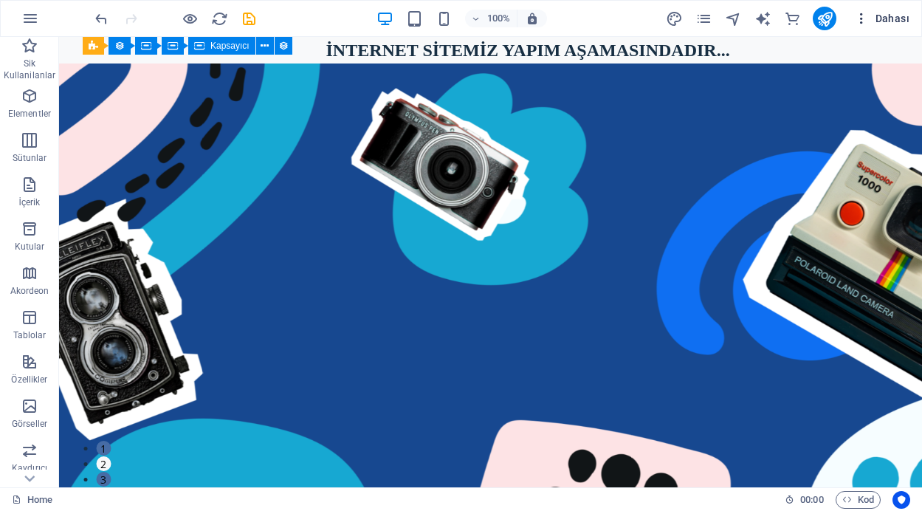
click at [862, 18] on icon "button" at bounding box center [862, 18] width 15 height 15
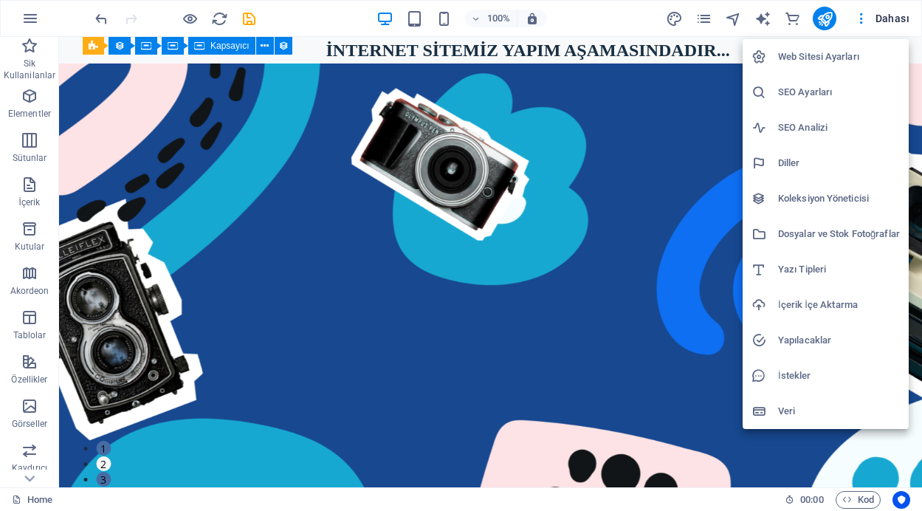
click at [555, 207] on div at bounding box center [461, 255] width 922 height 511
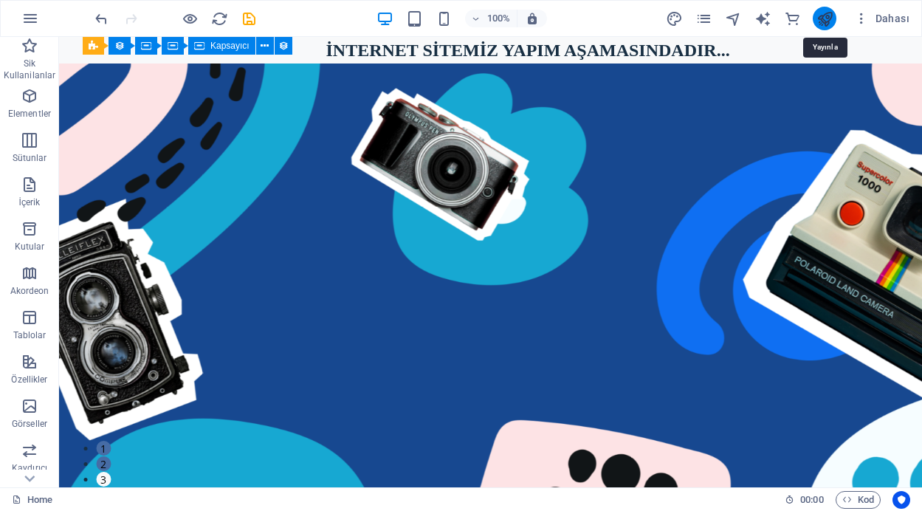
click at [826, 16] on icon "publish" at bounding box center [825, 18] width 17 height 17
